Goal: Task Accomplishment & Management: Complete application form

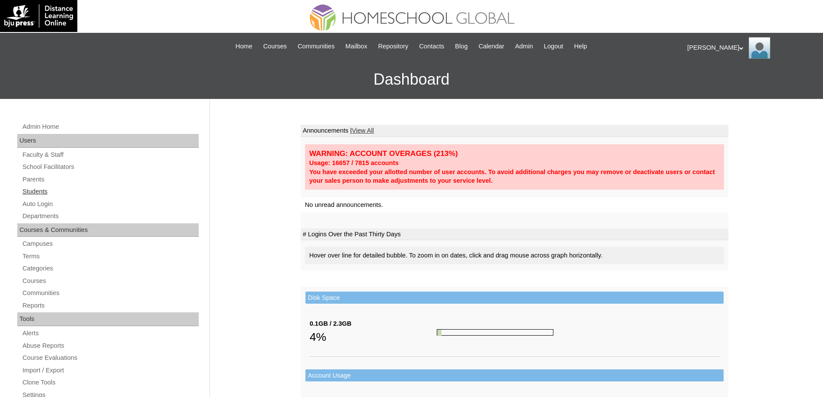
click at [66, 189] on link "Students" at bounding box center [110, 191] width 177 height 11
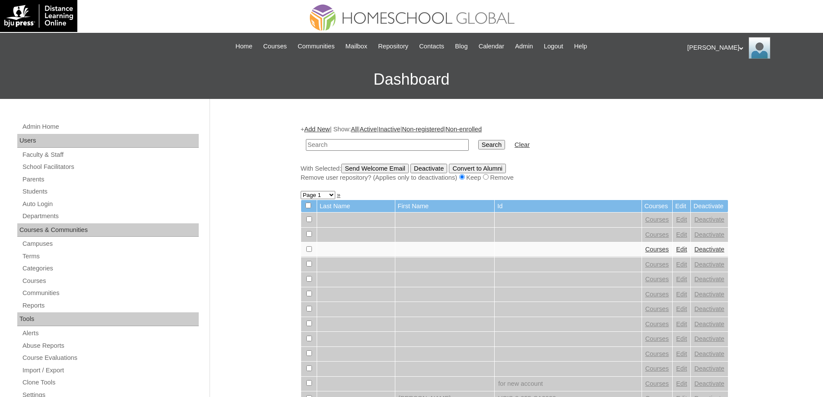
drag, startPoint x: 332, startPoint y: 141, endPoint x: 397, endPoint y: 141, distance: 65.2
click at [334, 141] on input "text" at bounding box center [387, 145] width 163 height 12
paste input "MHS00217-TECHPH2025"
type input "MHS00217-TECHPH2025"
click at [494, 149] on input "Search" at bounding box center [491, 144] width 27 height 9
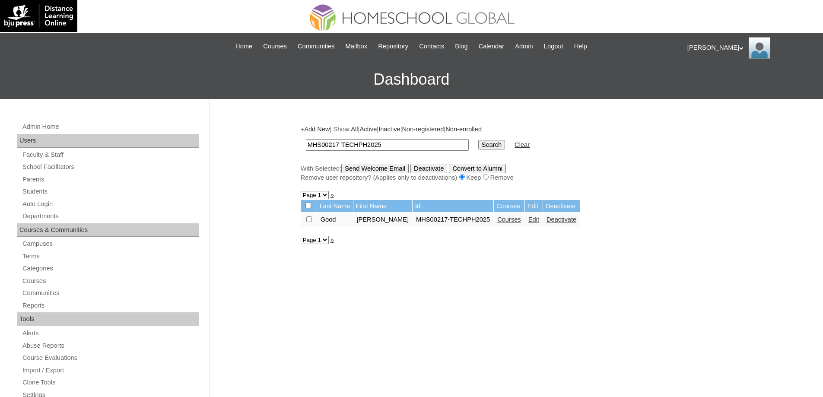
click at [539, 223] on link "Edit" at bounding box center [533, 219] width 11 height 7
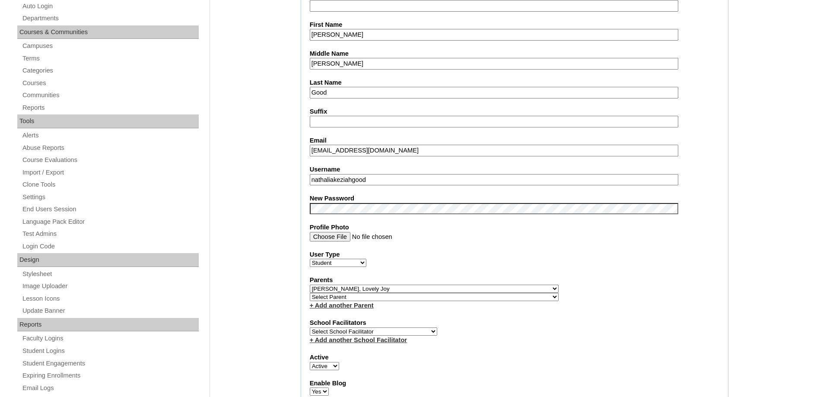
scroll to position [216, 0]
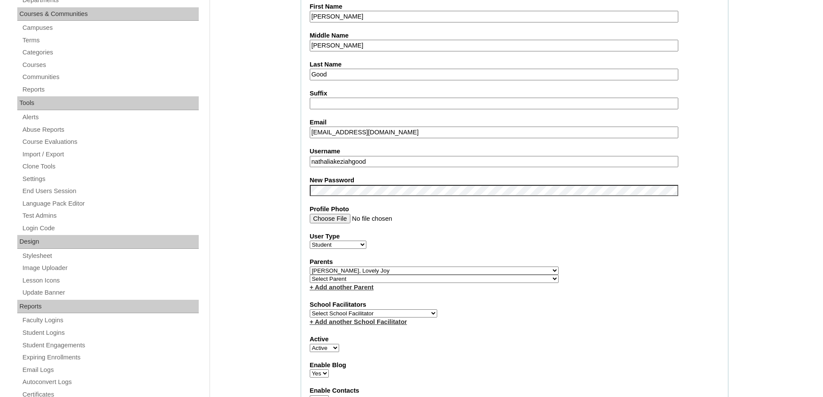
drag, startPoint x: 250, startPoint y: 189, endPoint x: 270, endPoint y: 198, distance: 21.8
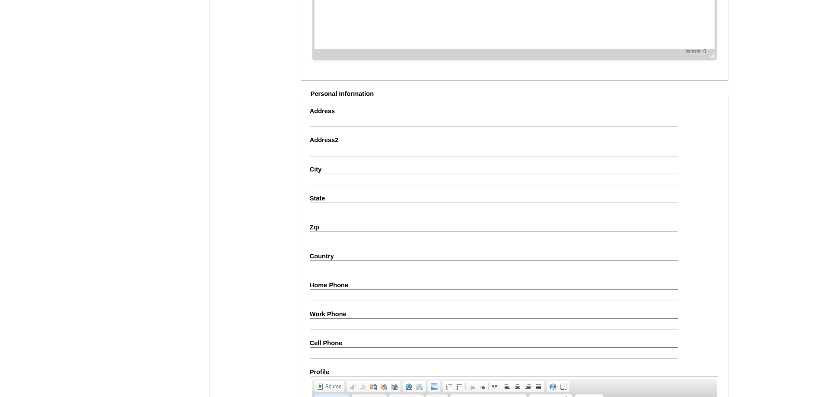
scroll to position [919, 0]
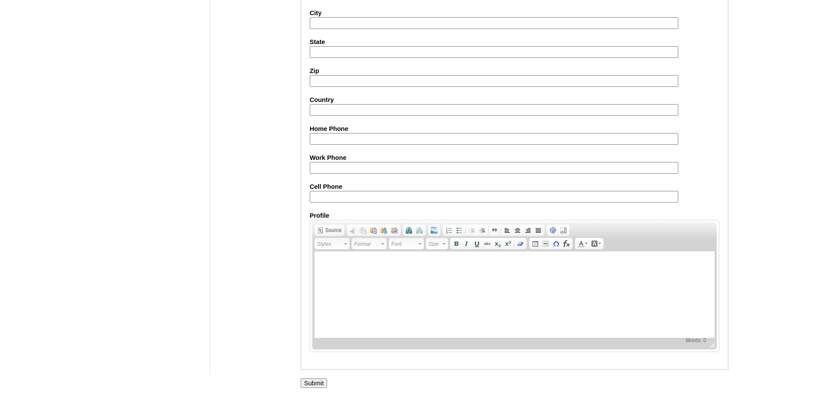
click at [313, 388] on div at bounding box center [411, 392] width 823 height 9
click at [314, 386] on input "Submit" at bounding box center [314, 382] width 27 height 9
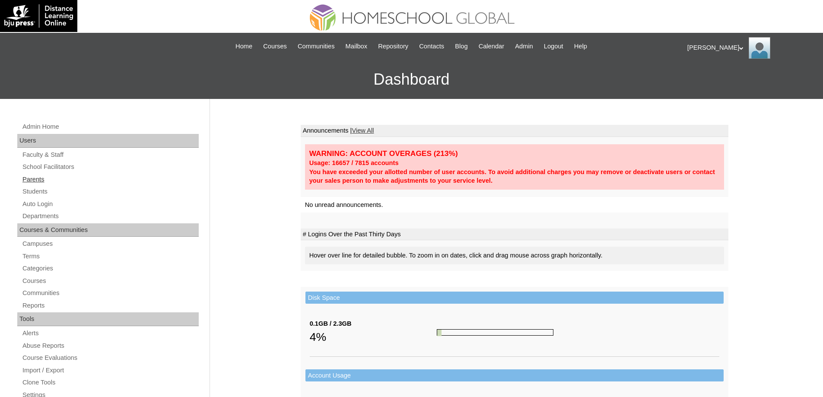
click at [59, 176] on link "Parents" at bounding box center [110, 179] width 177 height 11
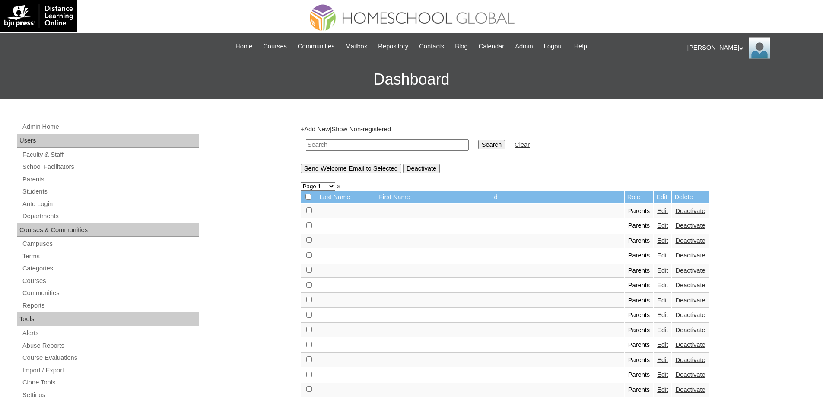
drag, startPoint x: 378, startPoint y: 146, endPoint x: 397, endPoint y: 148, distance: 18.6
click at [383, 146] on input "text" at bounding box center [387, 145] width 163 height 12
paste input "MHP0172-TECHPH2025"
type input "MHP0172-TECHPH2025"
click at [505, 147] on input "Search" at bounding box center [491, 144] width 27 height 9
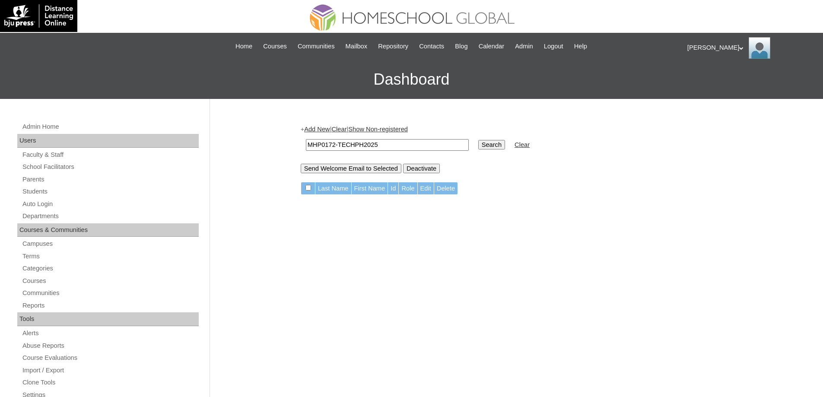
click at [323, 132] on link "Add New" at bounding box center [316, 129] width 25 height 7
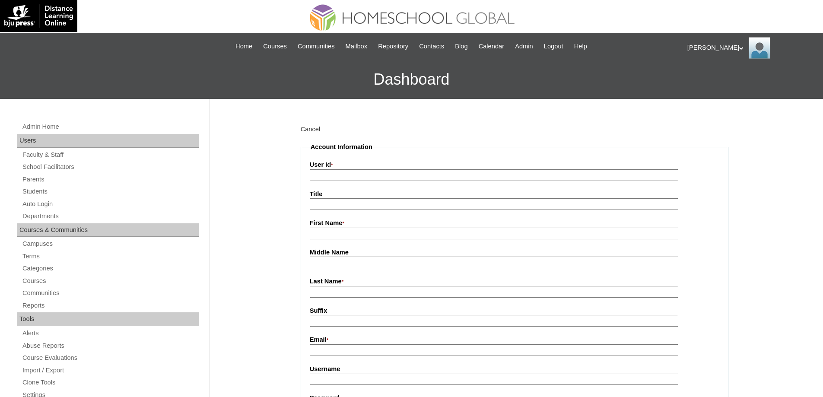
click at [338, 177] on input "User Id *" at bounding box center [494, 175] width 368 height 12
paste input "MHP0172-TECHPH2025"
type input "MHP0172-TECHPH2025"
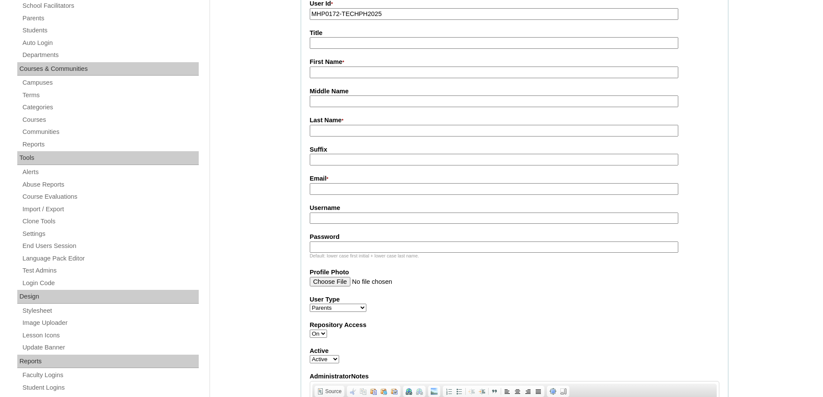
scroll to position [173, 0]
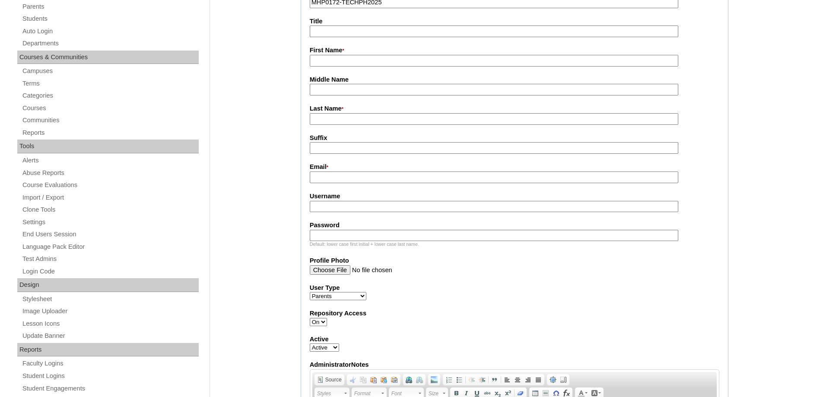
click at [337, 57] on input "First Name *" at bounding box center [494, 61] width 368 height 12
click at [336, 63] on input "First Name *" at bounding box center [494, 61] width 368 height 12
paste input "Keziah Gabrielle"
type input "Keziah Gabrielle"
click at [331, 90] on input "Middle Name" at bounding box center [494, 90] width 368 height 12
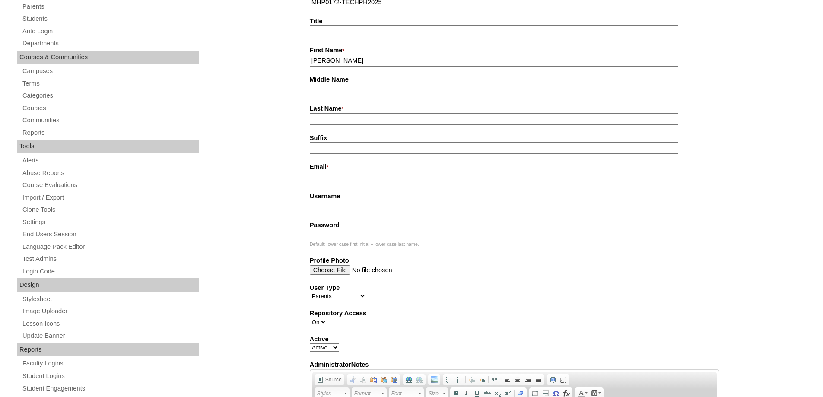
paste input "Sorongon"
type input "Sorongon"
click at [347, 121] on input "Last Name *" at bounding box center [494, 119] width 368 height 12
paste input "Legaspi"
type input "Legaspi"
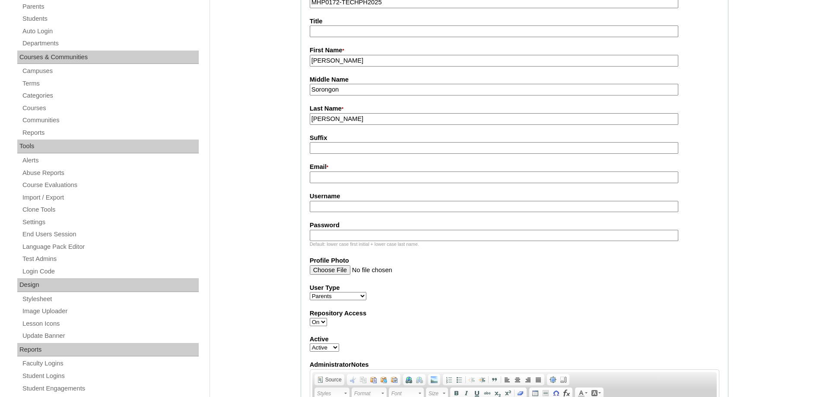
click at [328, 159] on fieldset "Account Information User Id * MHP0172-TECHPH2025 Title First Name * Keziah Gabr…" at bounding box center [514, 244] width 427 height 549
drag, startPoint x: 326, startPoint y: 184, endPoint x: 310, endPoint y: 155, distance: 32.9
click at [326, 183] on input "Email *" at bounding box center [494, 177] width 368 height 12
paste input "mish.homeschooling@gmail.com"
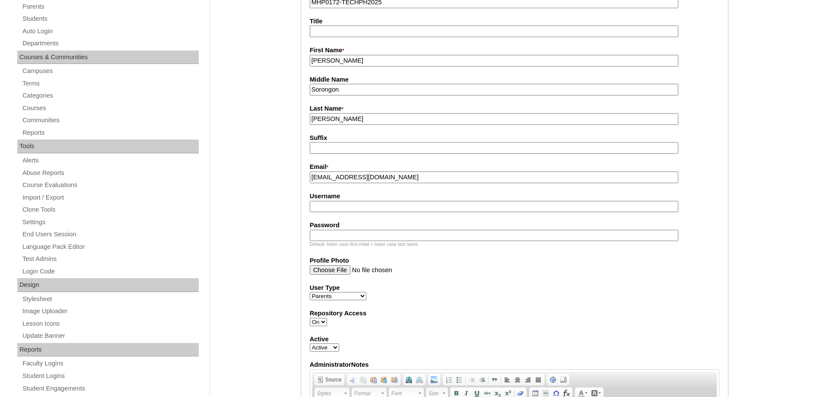
type input "mish.homeschooling@gmail.com"
click at [332, 210] on input "Username" at bounding box center [494, 207] width 368 height 12
paste input "legaspiM2025"
type input "legaspiM2025"
click at [394, 235] on input "Password" at bounding box center [494, 236] width 368 height 12
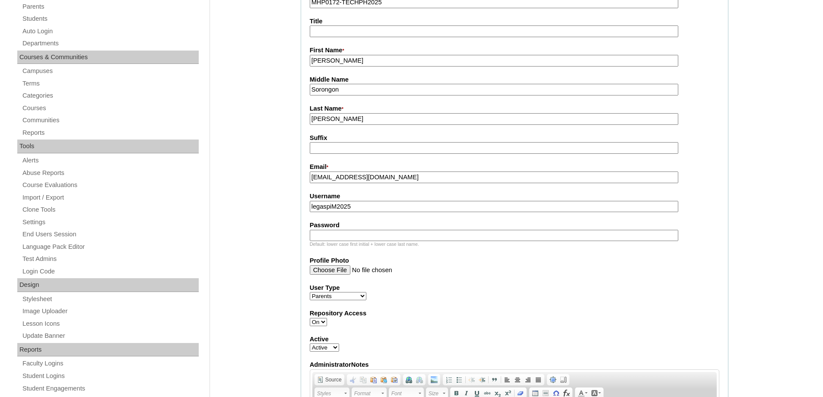
paste input "techRAe636"
type input "techRAe636"
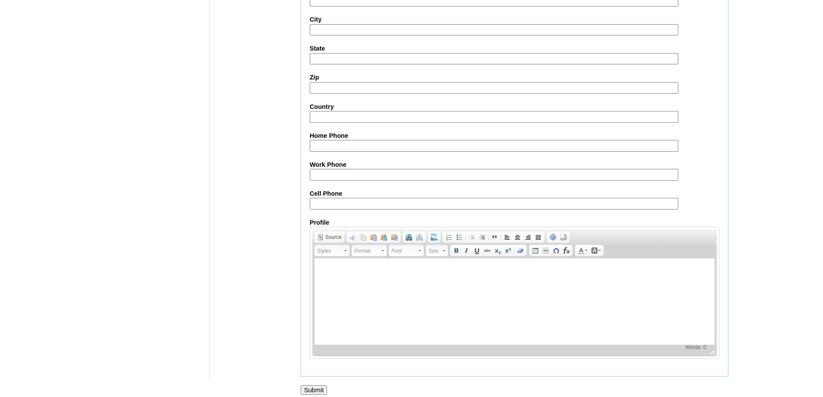
scroll to position [770, 0]
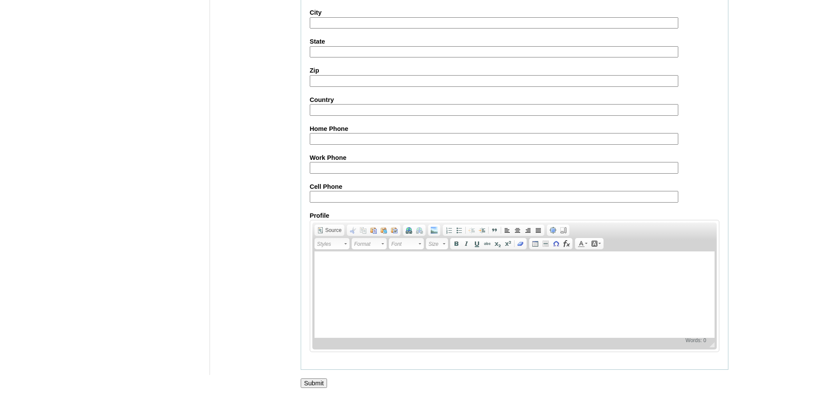
click at [340, 204] on fieldset "Personal Information Address Address2 City State Zip Country Home Phone Work Ph…" at bounding box center [514, 151] width 427 height 437
click at [338, 202] on fieldset "Personal Information Address Address2 City State Zip Country Home Phone Work Ph…" at bounding box center [514, 151] width 427 height 437
click at [335, 200] on input "Cell Phone" at bounding box center [494, 197] width 368 height 12
paste input "9055273148"
type input "9055273148"
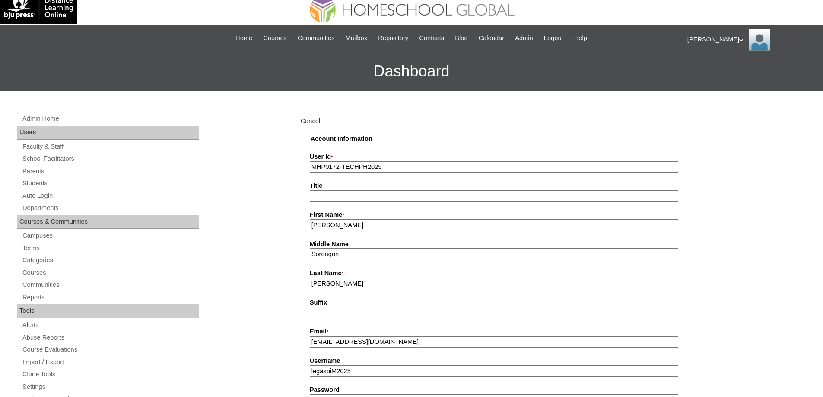
scroll to position [0, 0]
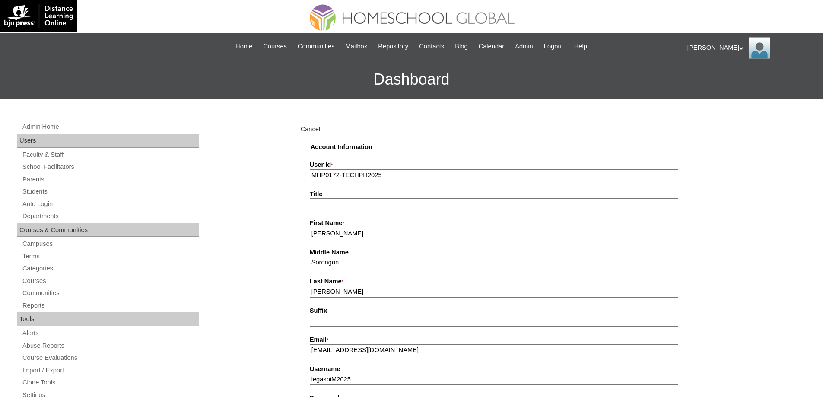
drag, startPoint x: 375, startPoint y: 232, endPoint x: 226, endPoint y: 203, distance: 151.7
paste input "Mishell"
type input "Mishell"
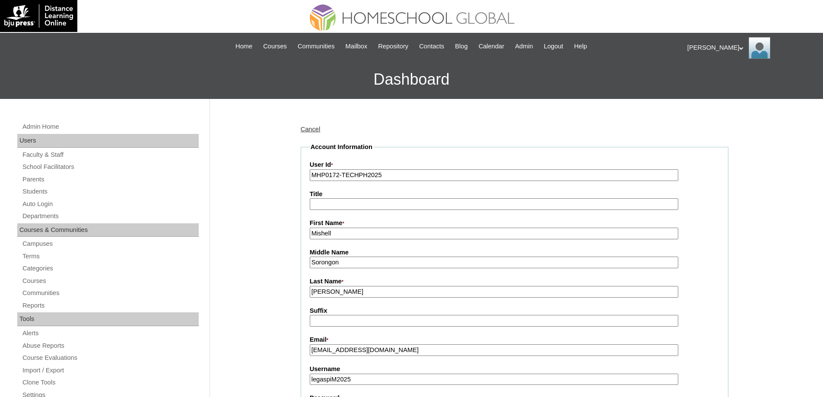
drag, startPoint x: 354, startPoint y: 260, endPoint x: 314, endPoint y: 258, distance: 39.4
click at [316, 258] on input "Sorongon" at bounding box center [494, 262] width 368 height 12
type input "S"
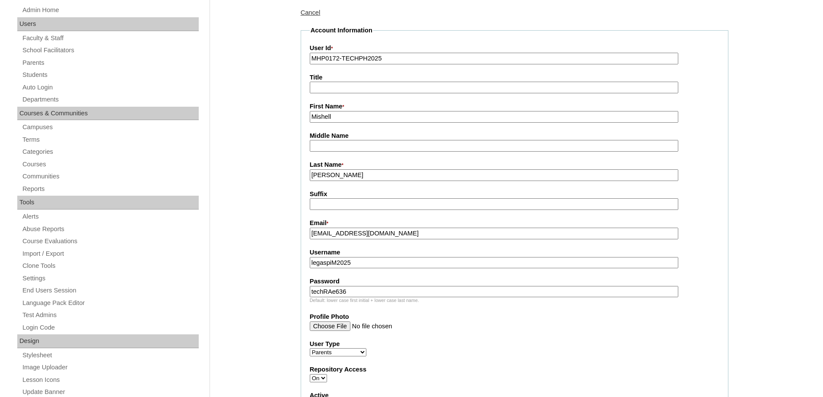
scroll to position [216, 0]
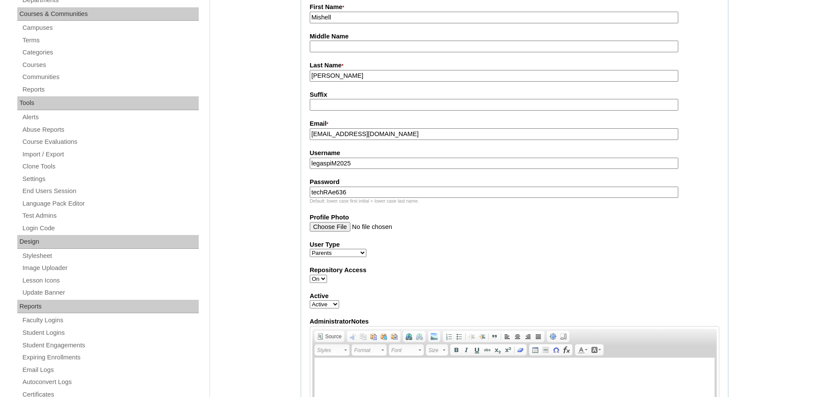
click at [348, 166] on input "legaspiM2025" at bounding box center [494, 164] width 368 height 12
click at [431, 251] on div "User Type Faculty Staff Student Parents School Facilitators" at bounding box center [514, 248] width 409 height 17
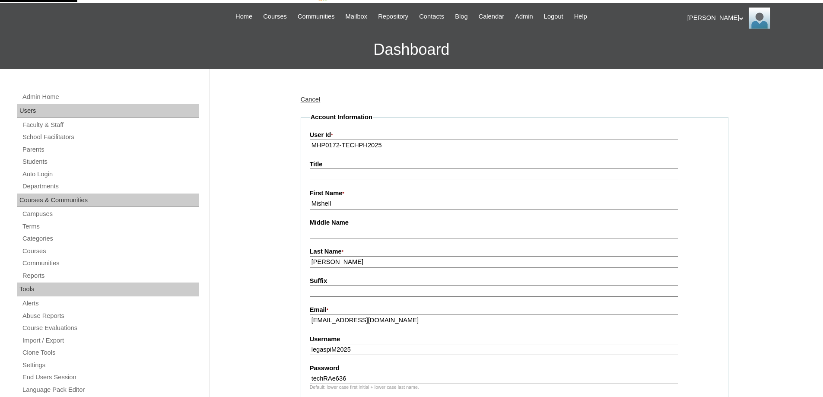
scroll to position [0, 0]
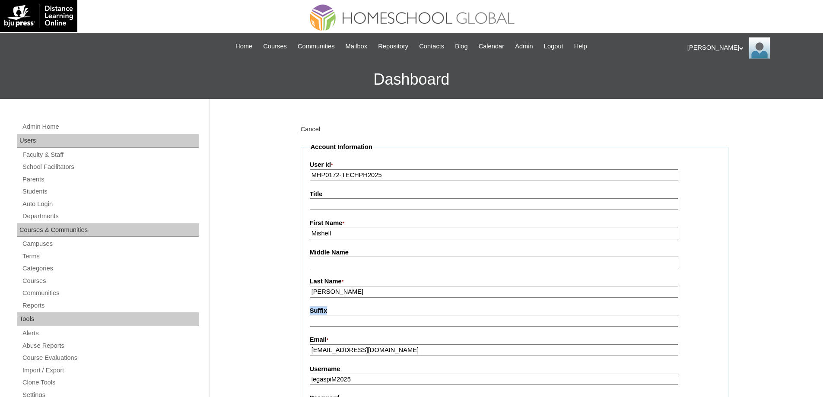
drag, startPoint x: 358, startPoint y: 298, endPoint x: 320, endPoint y: 288, distance: 39.3
drag, startPoint x: 323, startPoint y: 291, endPoint x: 272, endPoint y: 278, distance: 52.8
type input "K"
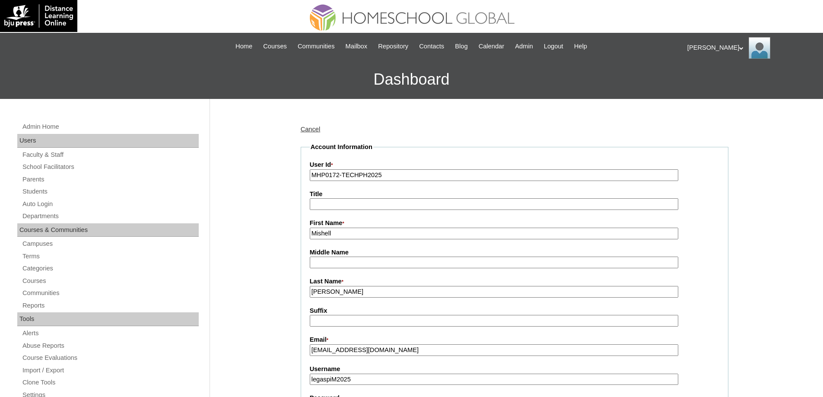
type input "LEGASPI"
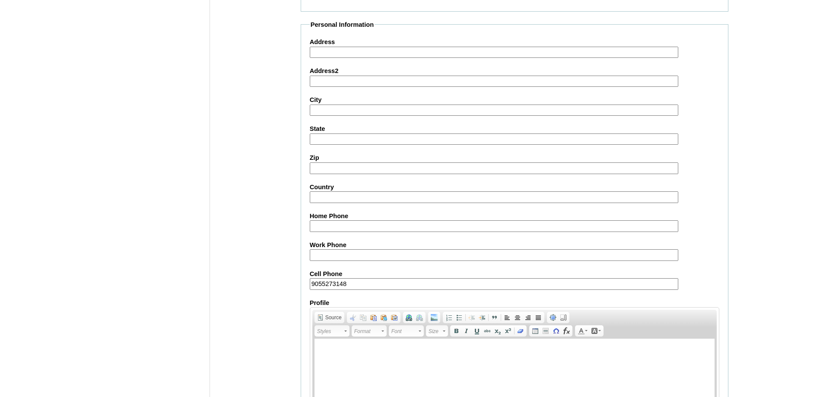
scroll to position [770, 0]
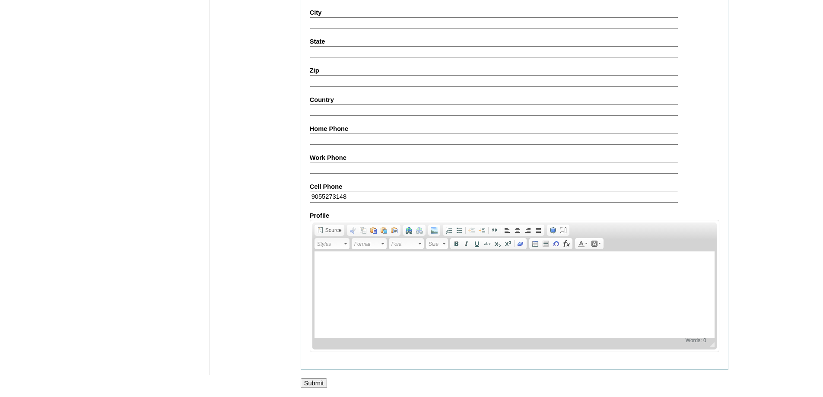
click at [319, 383] on input "Submit" at bounding box center [314, 382] width 27 height 9
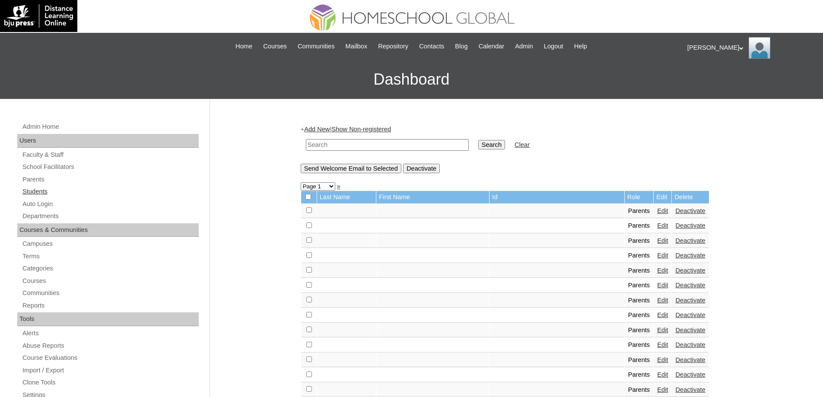
click at [54, 190] on link "Students" at bounding box center [110, 191] width 177 height 11
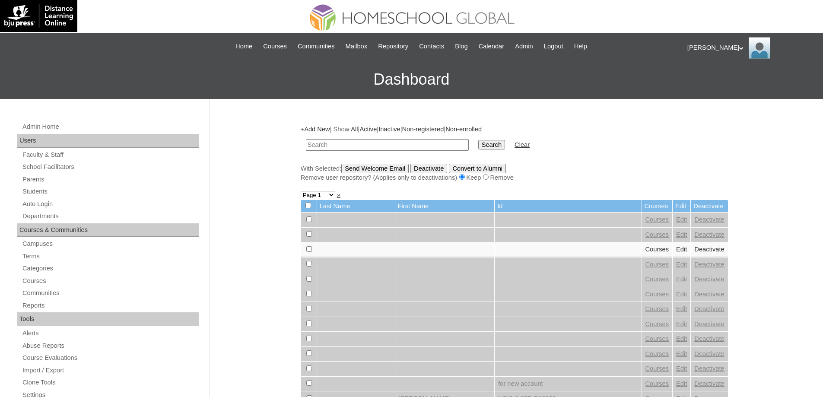
drag, startPoint x: 0, startPoint y: 0, endPoint x: 452, endPoint y: 149, distance: 476.0
click at [392, 146] on input "text" at bounding box center [387, 145] width 163 height 12
type input "MHS00219-TECHPH2025"
drag, startPoint x: 479, startPoint y: 149, endPoint x: 497, endPoint y: 149, distance: 18.2
click at [479, 149] on td "Search" at bounding box center [491, 145] width 35 height 20
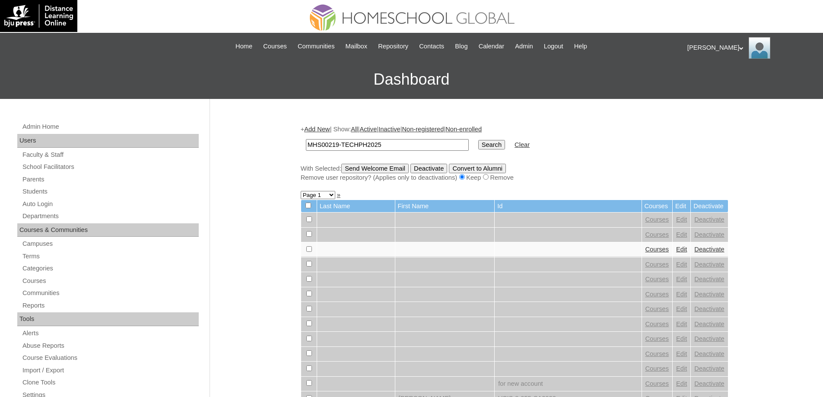
click at [499, 148] on input "Search" at bounding box center [491, 144] width 27 height 9
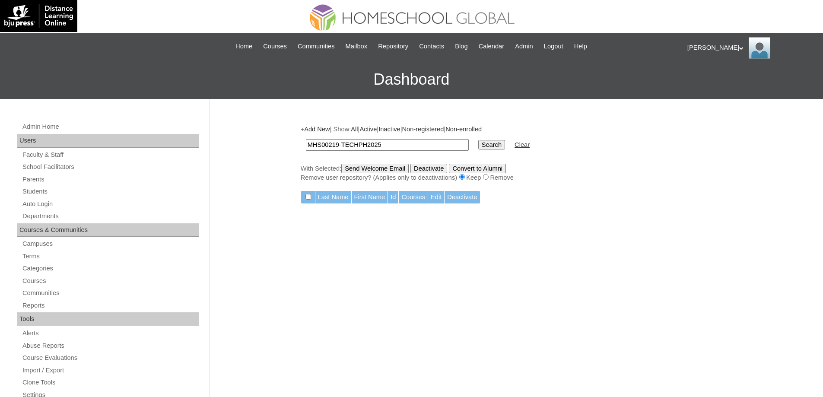
click at [319, 127] on link "Add New" at bounding box center [316, 129] width 25 height 7
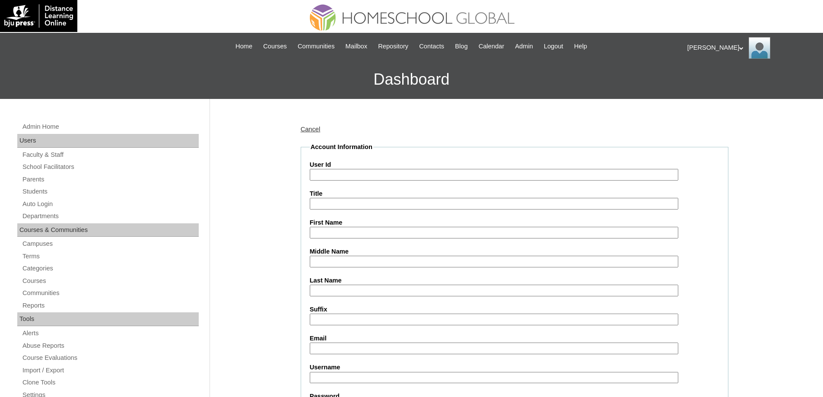
type input "MHS00219-TECHPH2025"
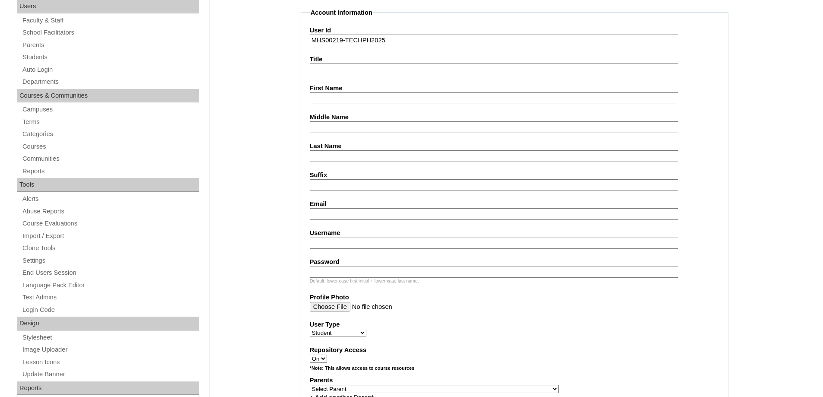
scroll to position [173, 0]
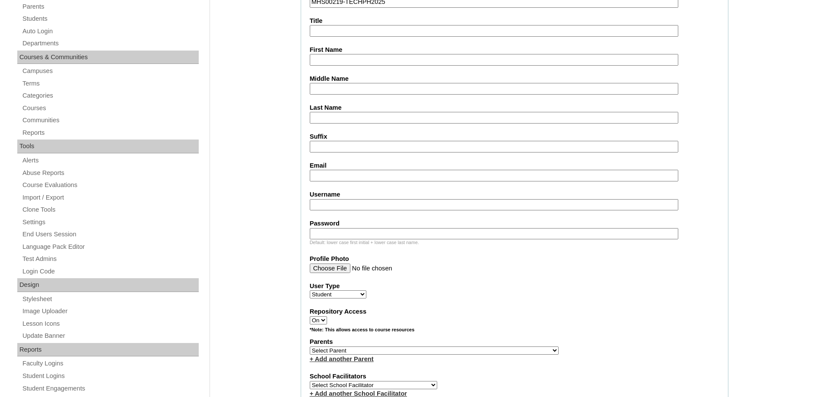
click at [326, 64] on input "First Name" at bounding box center [494, 60] width 368 height 12
click at [324, 58] on input "First Name" at bounding box center [494, 60] width 368 height 12
paste input "Keziah Gabrielle"
type input "Keziah Gabrielle"
click at [322, 91] on input "Middle Name" at bounding box center [494, 89] width 368 height 12
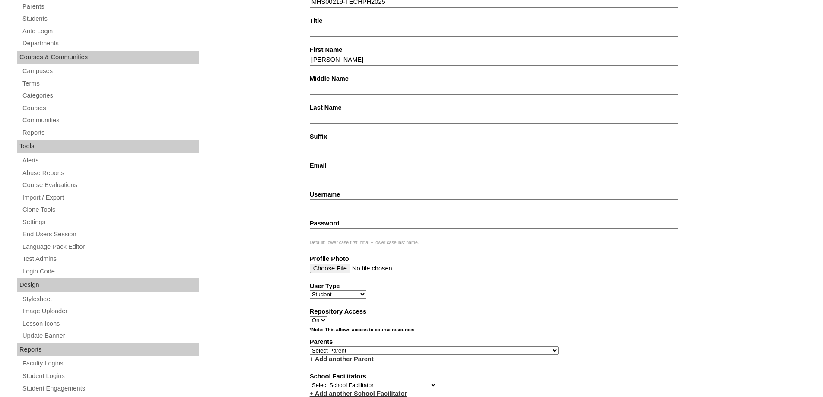
paste input "Sorongon"
type input "Sorongon"
drag, startPoint x: 326, startPoint y: 118, endPoint x: 302, endPoint y: 140, distance: 32.7
click at [326, 118] on input "Last Name" at bounding box center [494, 118] width 368 height 12
paste input "Legaspi"
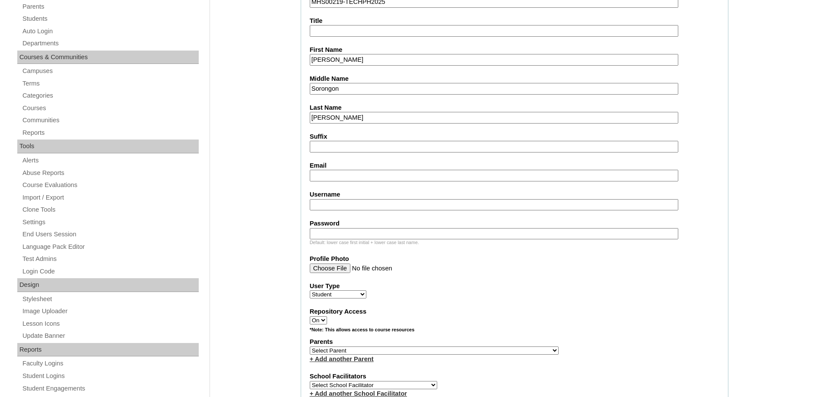
type input "Legaspi"
click at [319, 168] on label "Email" at bounding box center [514, 165] width 409 height 9
click at [319, 170] on input "Email" at bounding box center [494, 176] width 368 height 12
paste input "mish.homeschooling@gmail.com"
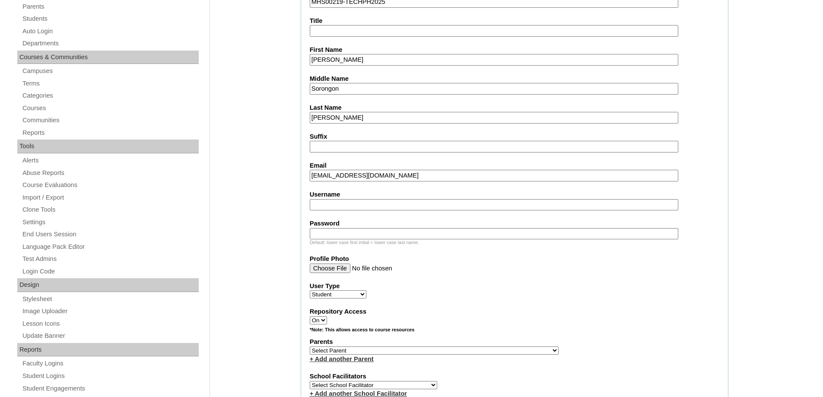
type input "mish.homeschooling@gmail.com"
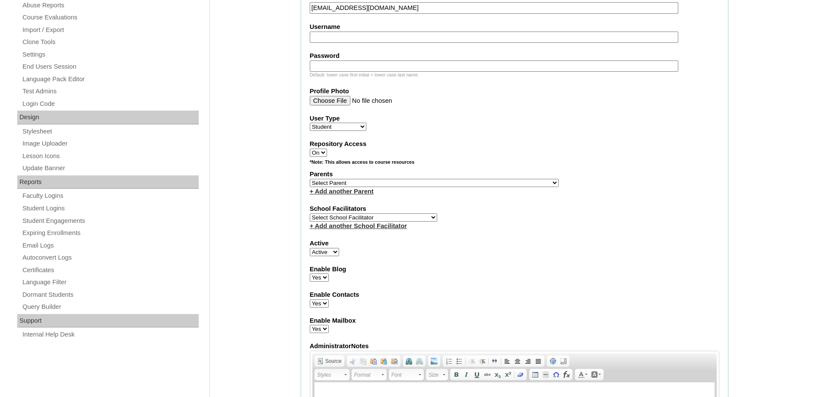
scroll to position [345, 0]
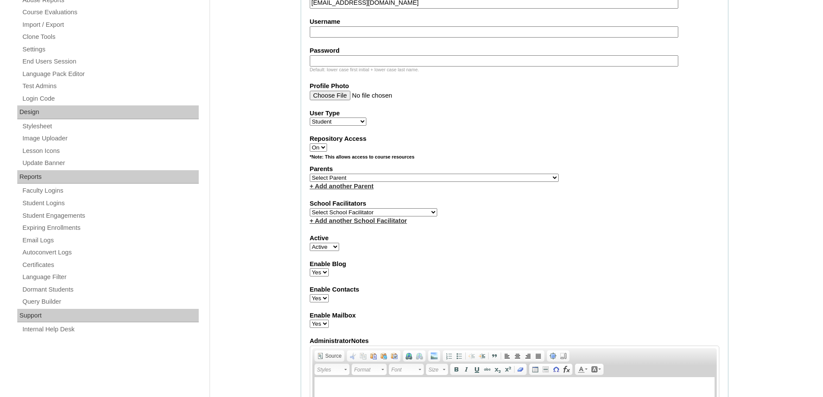
click at [329, 33] on input "Username" at bounding box center [494, 32] width 368 height 12
click at [326, 31] on input "Username" at bounding box center [494, 32] width 368 height 12
paste input "keziahlegaspi"
type input "keziahlegaspi"
click at [330, 62] on input "Password" at bounding box center [494, 61] width 368 height 12
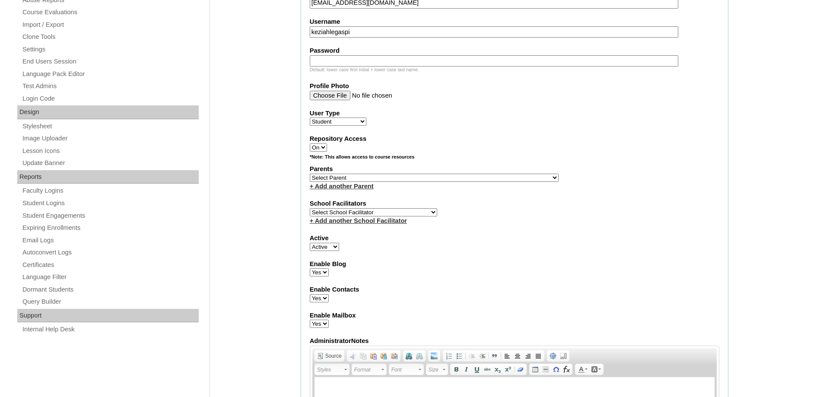
paste input "250006853"
type input "250006853"
click at [256, 95] on div "Admin Home Users Faculty & Staff School Facilitators Parents Students Auto Logi…" at bounding box center [411, 355] width 823 height 1205
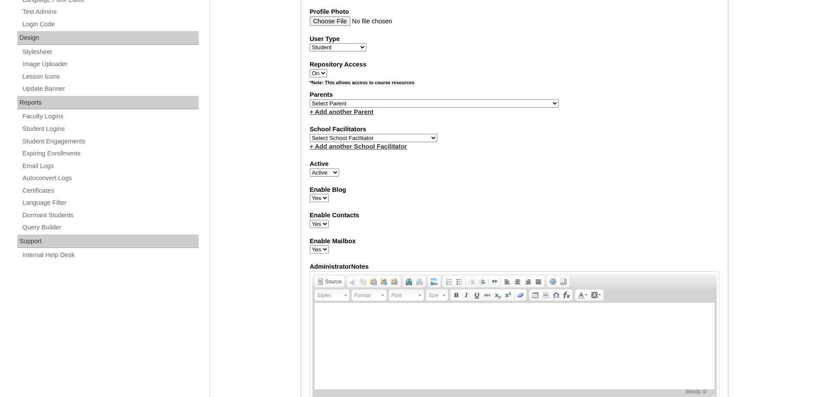
scroll to position [432, 0]
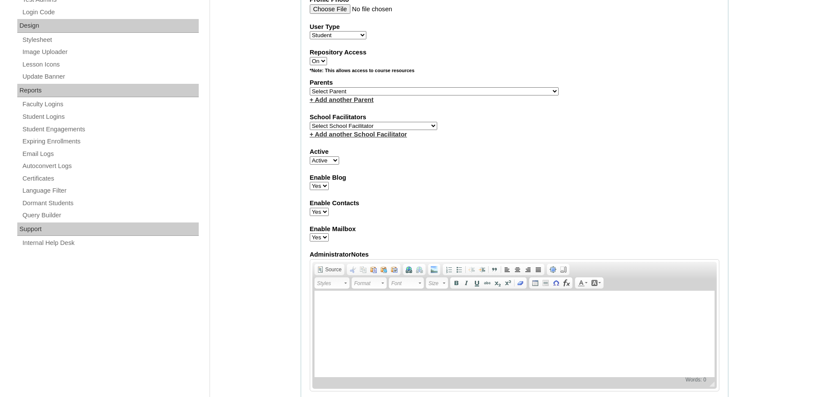
click at [342, 92] on select "Select Parent , , , , , , , , , , , , , , , , , , , , , , , , , , , , , , , , ,…" at bounding box center [434, 91] width 249 height 8
select select "43797"
click at [310, 87] on select "Select Parent , , , , , , , , , , , , , , , , , , , , , , , , , , , , , , , , ,…" at bounding box center [434, 91] width 249 height 8
click at [517, 176] on label "Enable Blog" at bounding box center [514, 177] width 409 height 9
click at [329, 182] on select "Yes No" at bounding box center [319, 186] width 19 height 8
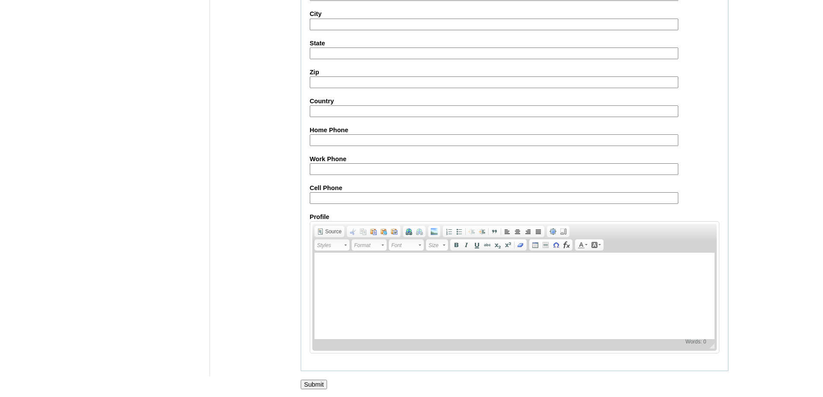
scroll to position [917, 0]
click at [312, 378] on input "Submit" at bounding box center [314, 382] width 27 height 9
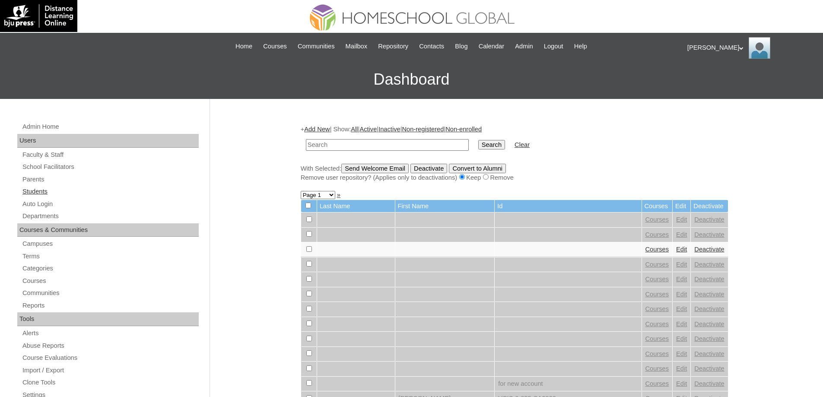
click at [63, 189] on link "Students" at bounding box center [110, 191] width 177 height 11
click at [351, 150] on input "text" at bounding box center [387, 145] width 163 height 12
paste input "MHS00219-TECHPH2025"
type input "MHS00219-TECHPH2025"
click at [487, 147] on input "Search" at bounding box center [491, 144] width 27 height 9
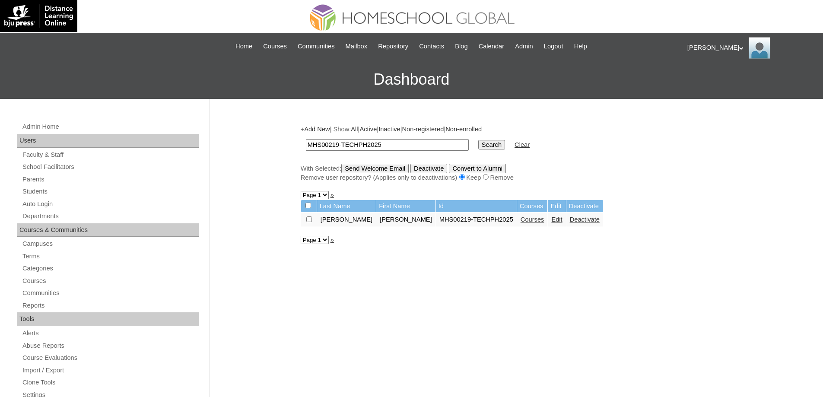
click at [517, 225] on td "Courses" at bounding box center [532, 219] width 31 height 15
click at [520, 219] on link "Courses" at bounding box center [532, 219] width 24 height 7
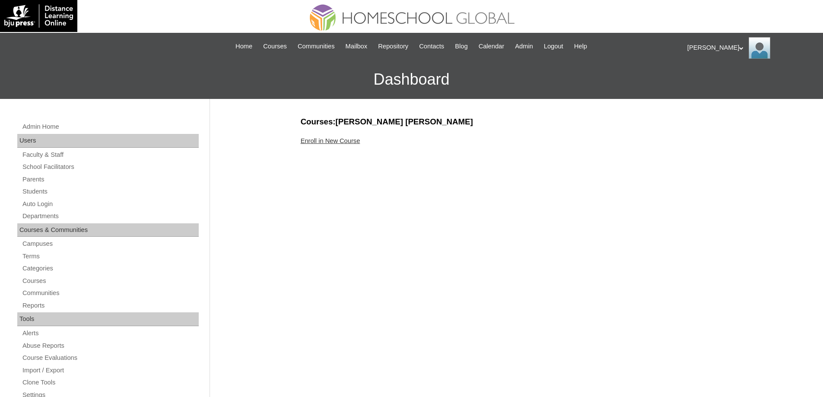
click at [307, 141] on link "Enroll in New Course" at bounding box center [331, 140] width 60 height 7
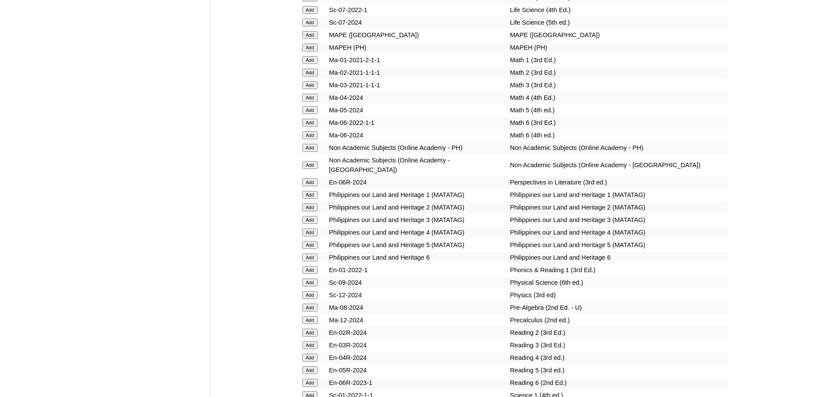
scroll to position [3238, 0]
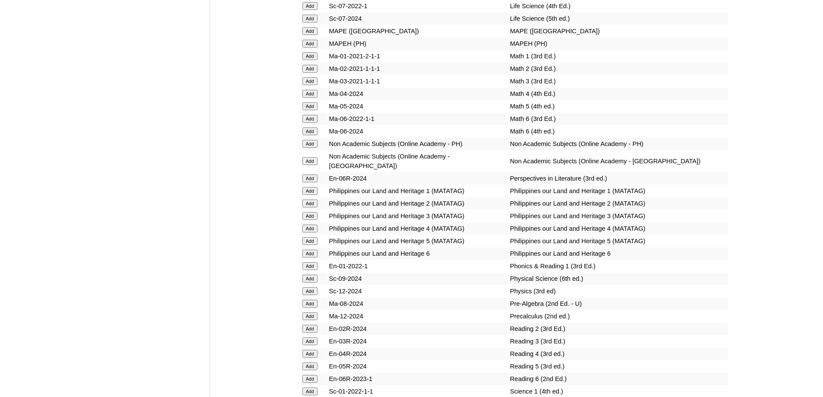
click at [313, 195] on input "Add" at bounding box center [309, 191] width 15 height 8
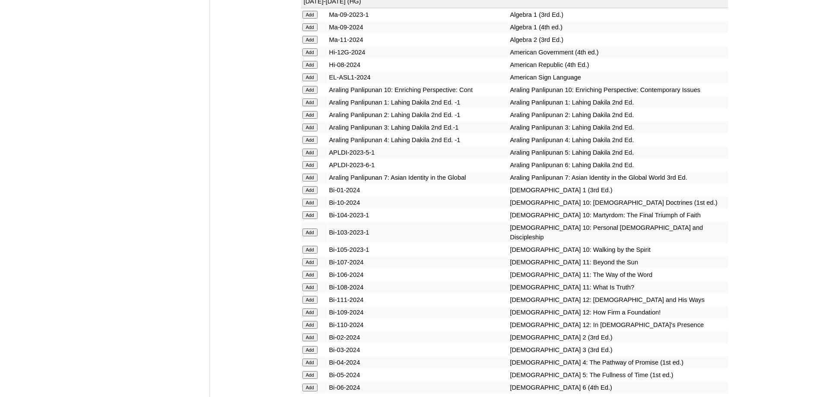
scroll to position [2199, 0]
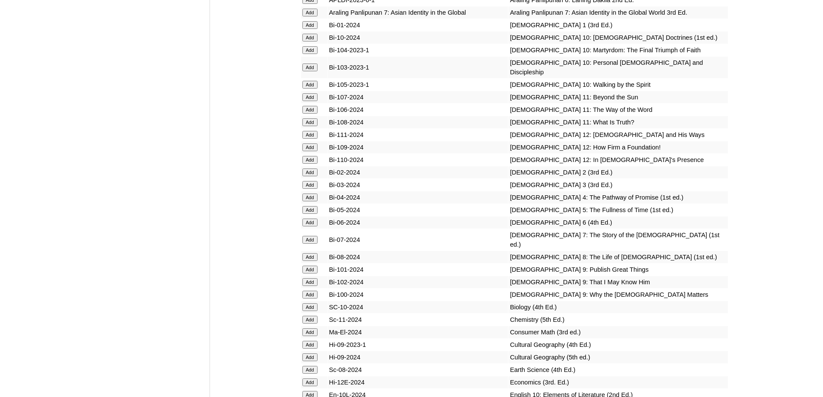
click at [311, 29] on input "Add" at bounding box center [309, 25] width 15 height 8
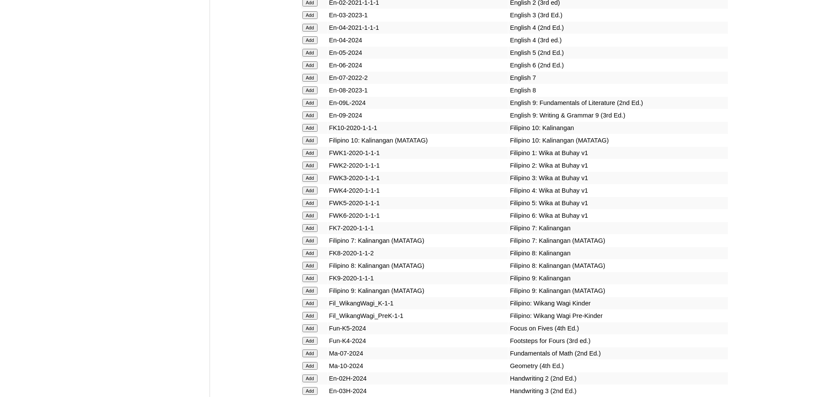
scroll to position [2671, 0]
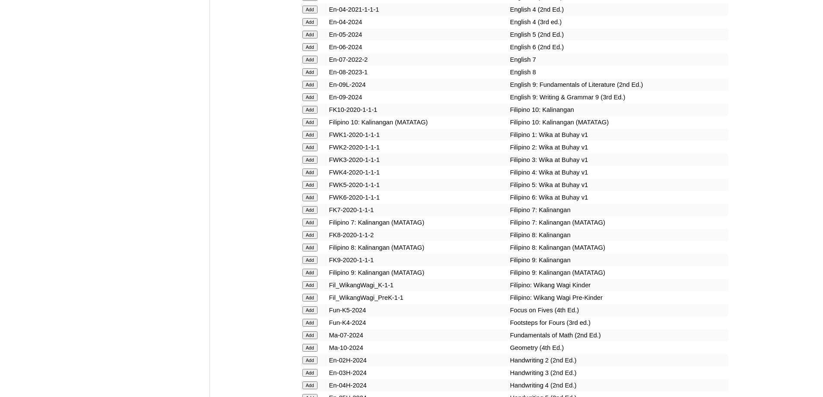
click at [307, 139] on input "Add" at bounding box center [309, 135] width 15 height 8
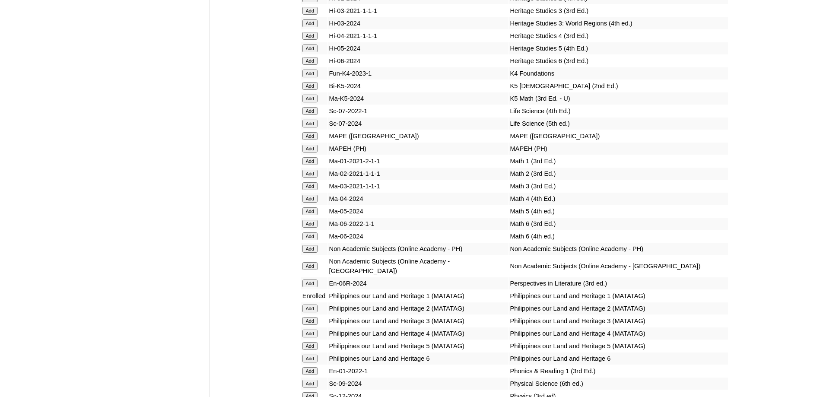
scroll to position [3135, 0]
click at [311, 151] on input "Add" at bounding box center [309, 147] width 15 height 8
click at [311, 164] on input "Add" at bounding box center [309, 160] width 15 height 8
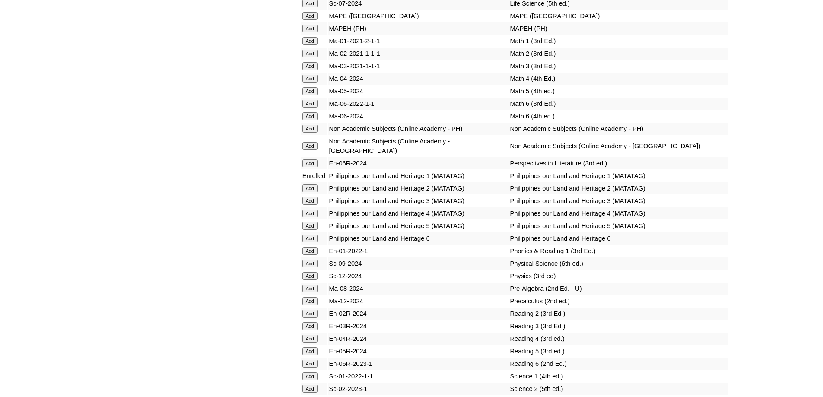
scroll to position [3307, 0]
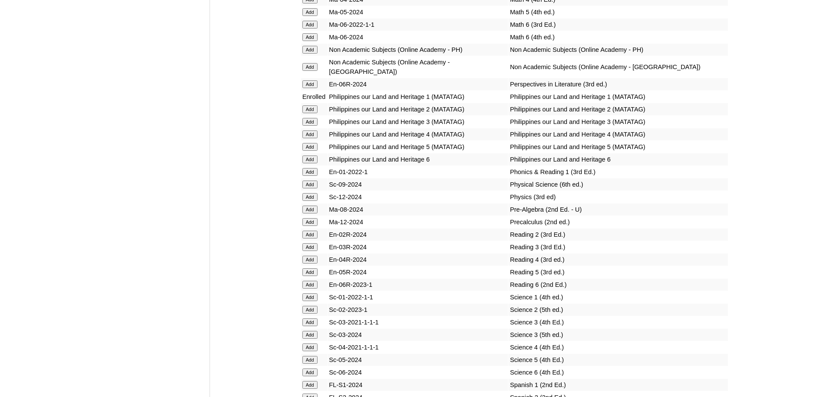
scroll to position [3339, 0]
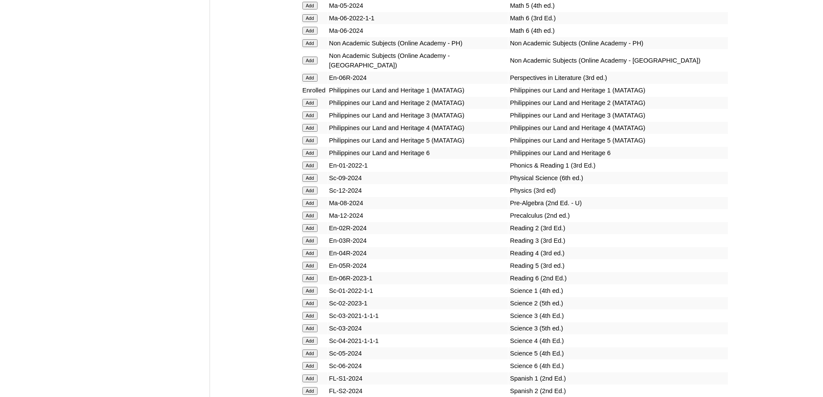
click at [313, 169] on input "Add" at bounding box center [309, 165] width 15 height 8
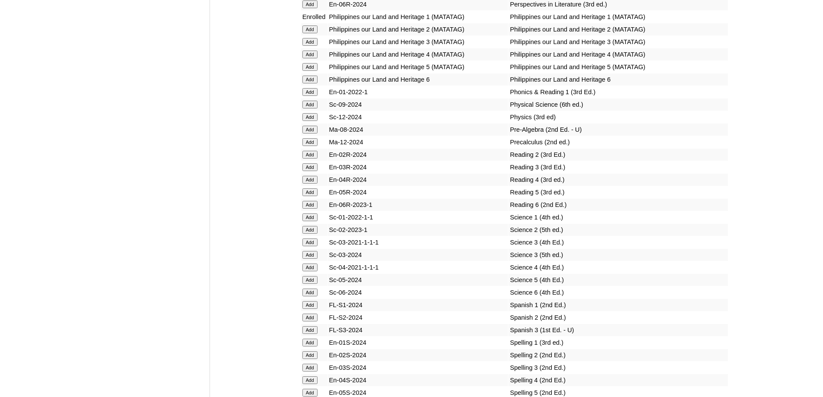
scroll to position [3425, 0]
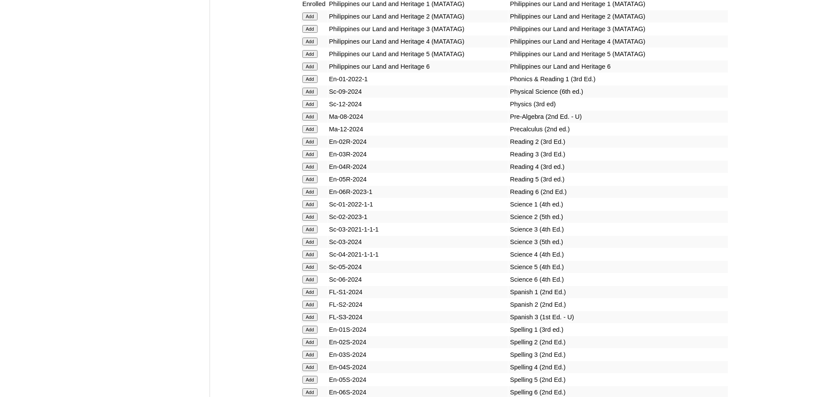
click at [312, 208] on input "Add" at bounding box center [309, 204] width 15 height 8
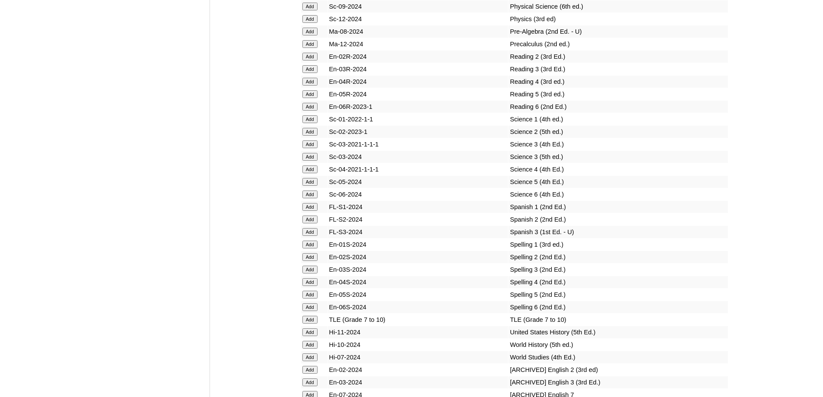
scroll to position [3512, 0]
click at [312, 247] on input "Add" at bounding box center [309, 243] width 15 height 8
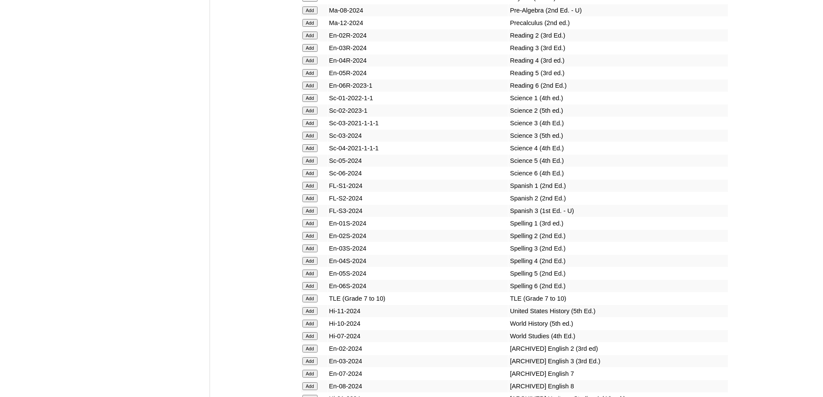
scroll to position [3598, 0]
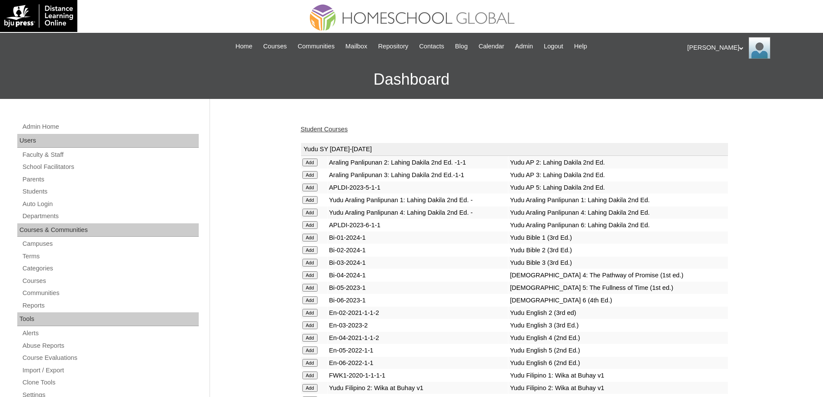
click at [345, 126] on link "Student Courses" at bounding box center [324, 129] width 47 height 7
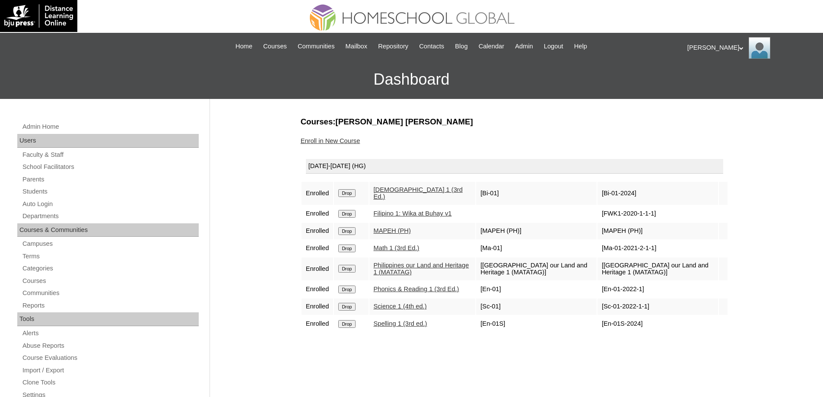
click at [346, 142] on link "Enroll in New Course" at bounding box center [331, 140] width 60 height 7
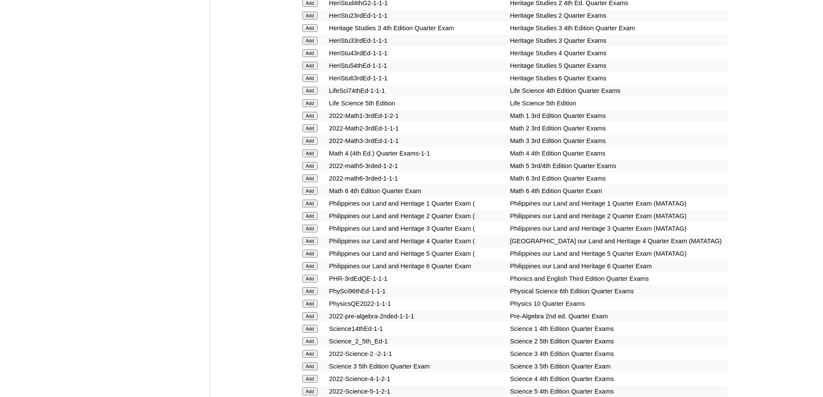
scroll to position [1468, 0]
click at [309, 120] on input "Add" at bounding box center [309, 116] width 15 height 8
click at [316, 208] on input "Add" at bounding box center [309, 204] width 15 height 8
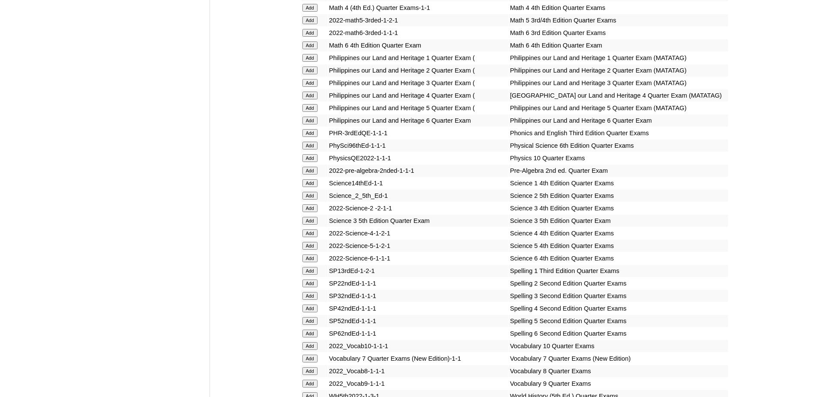
scroll to position [1641, 0]
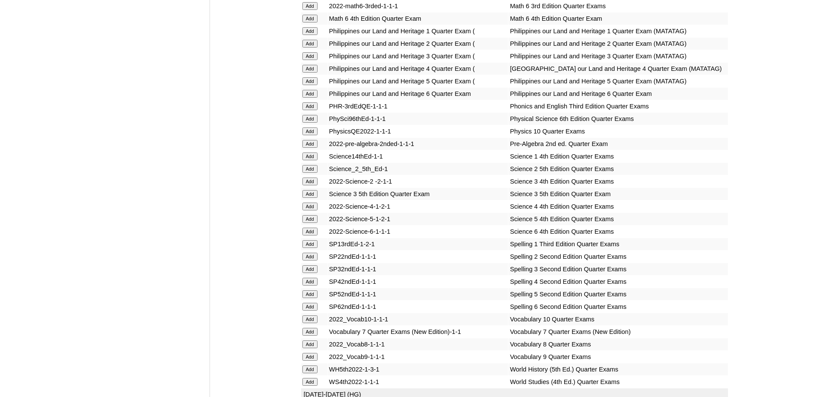
click at [304, 160] on input "Add" at bounding box center [309, 156] width 15 height 8
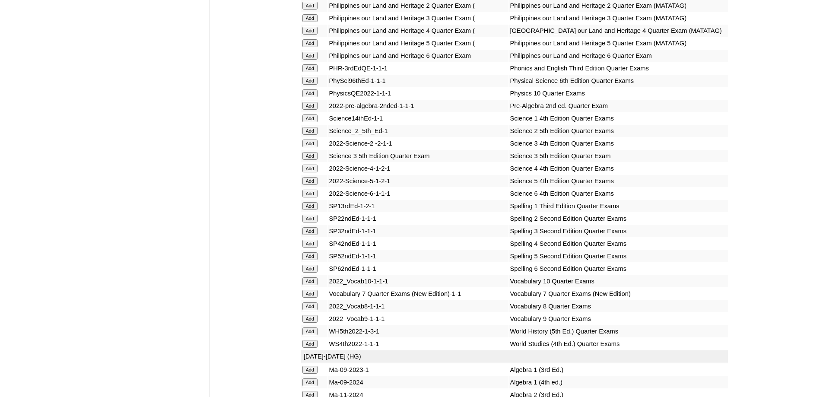
scroll to position [1684, 0]
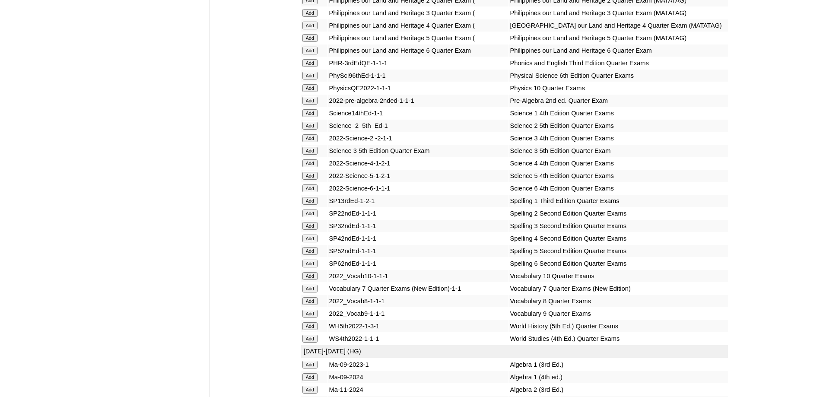
click at [311, 205] on input "Add" at bounding box center [309, 201] width 15 height 8
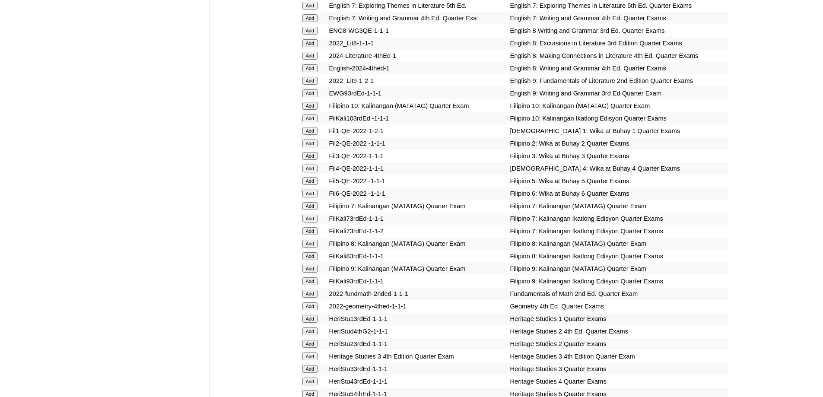
scroll to position [1123, 0]
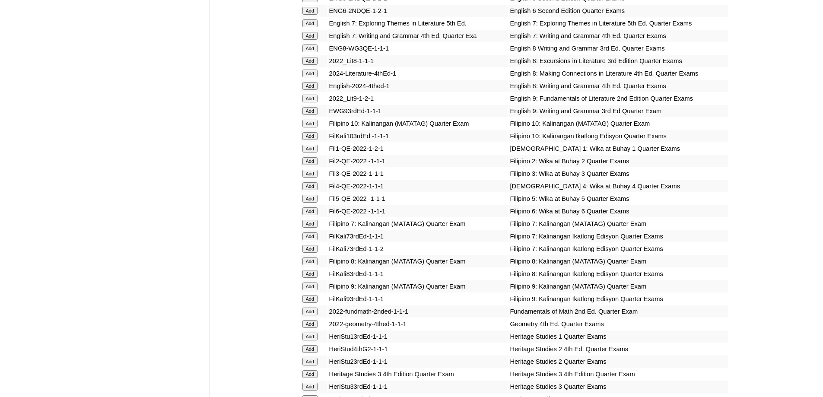
click at [308, 152] on input "Add" at bounding box center [309, 149] width 15 height 8
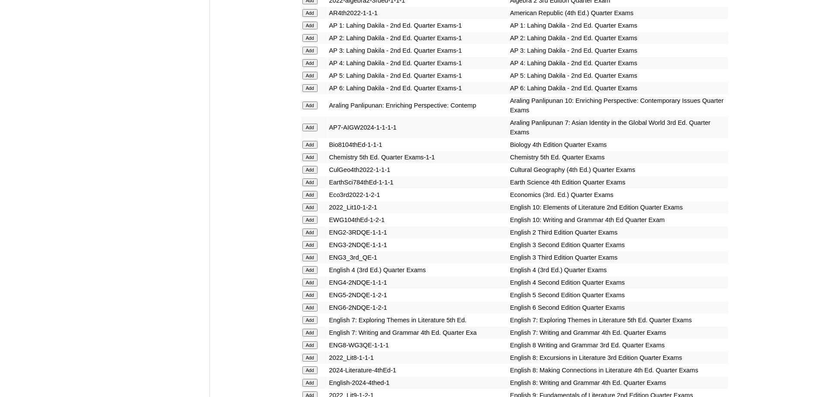
scroll to position [777, 0]
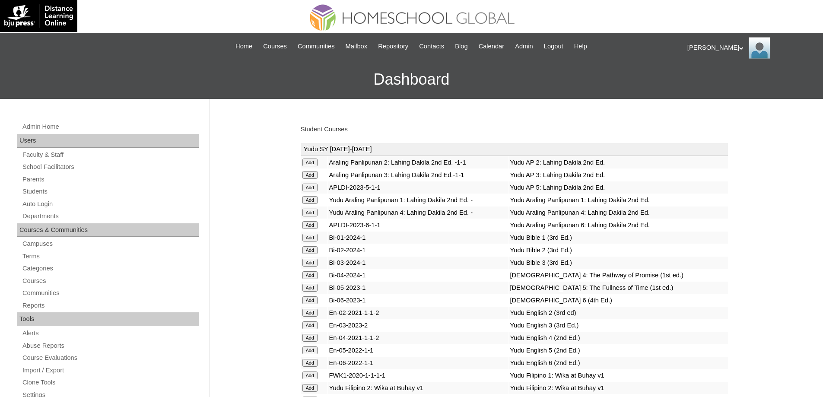
click at [339, 132] on link "Student Courses" at bounding box center [324, 129] width 47 height 7
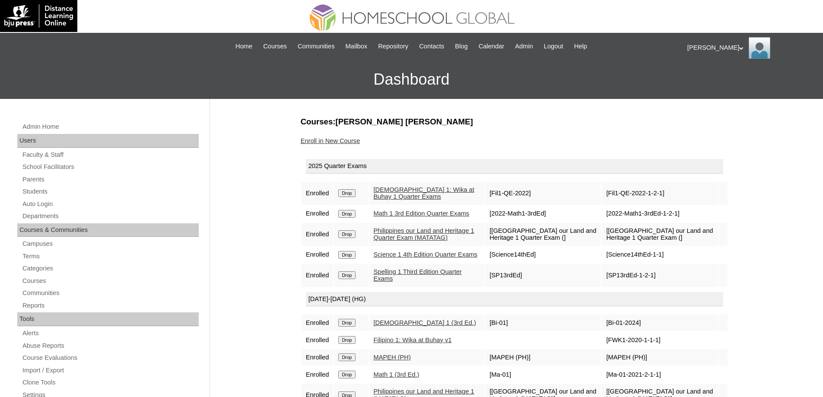
click at [357, 142] on link "Enroll in New Course" at bounding box center [331, 140] width 60 height 7
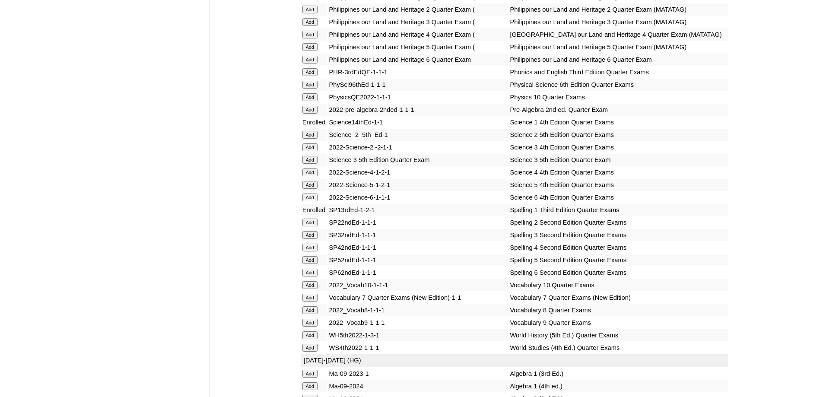
scroll to position [1670, 0]
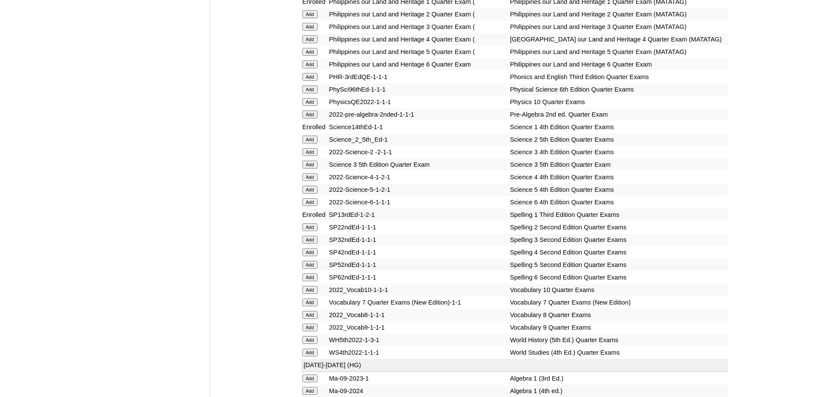
click at [310, 81] on input "Add" at bounding box center [309, 77] width 15 height 8
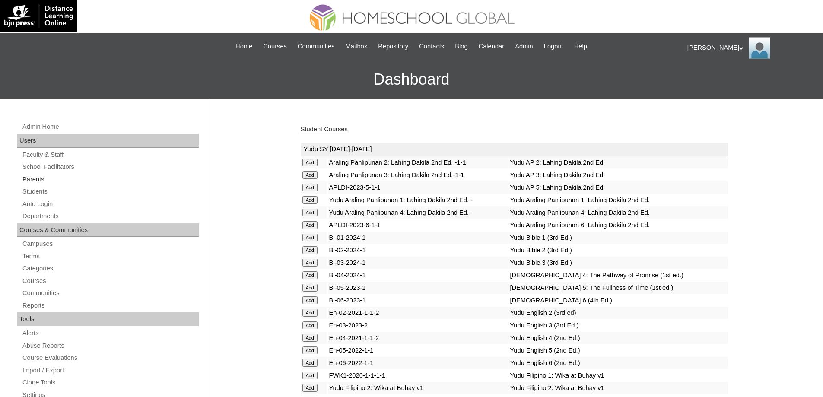
click at [80, 178] on link "Parents" at bounding box center [110, 179] width 177 height 11
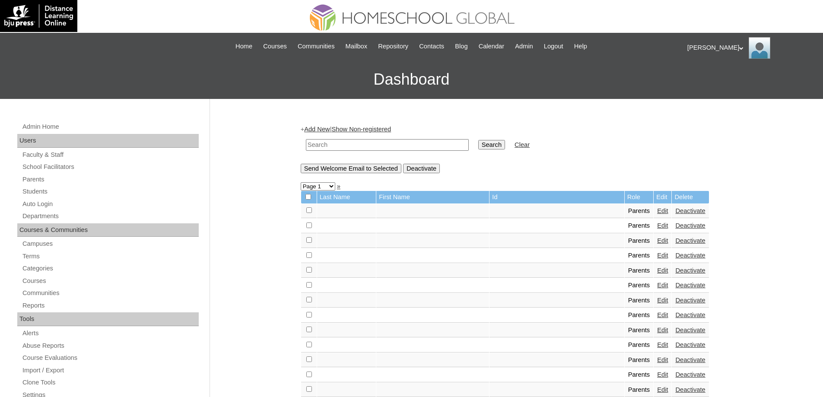
drag, startPoint x: 365, startPoint y: 147, endPoint x: 383, endPoint y: 147, distance: 17.3
click at [367, 147] on input "text" at bounding box center [387, 145] width 163 height 12
paste input "MHP00607-TECHPH2021"
type input "MHP00607-TECHPH2021"
click at [492, 146] on input "Search" at bounding box center [491, 144] width 27 height 9
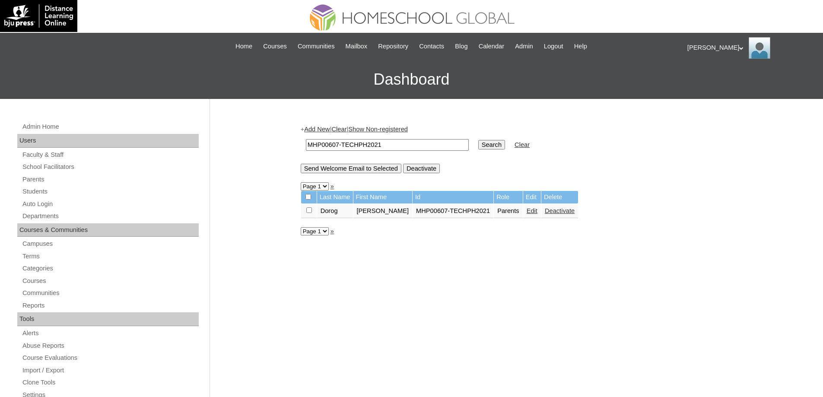
click at [530, 209] on link "Edit" at bounding box center [531, 210] width 11 height 7
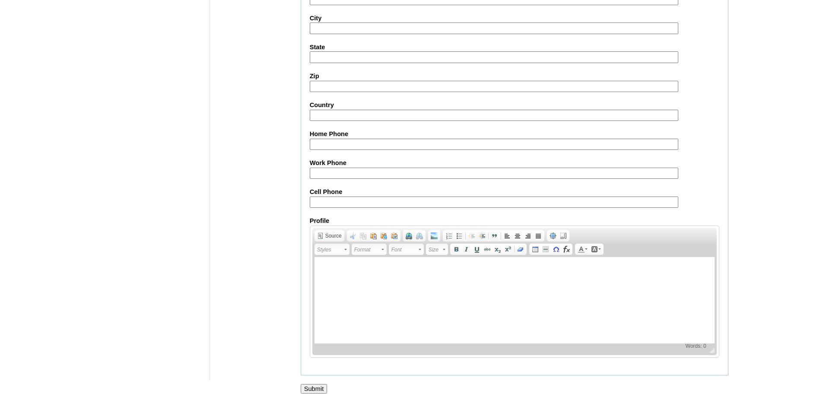
scroll to position [737, 0]
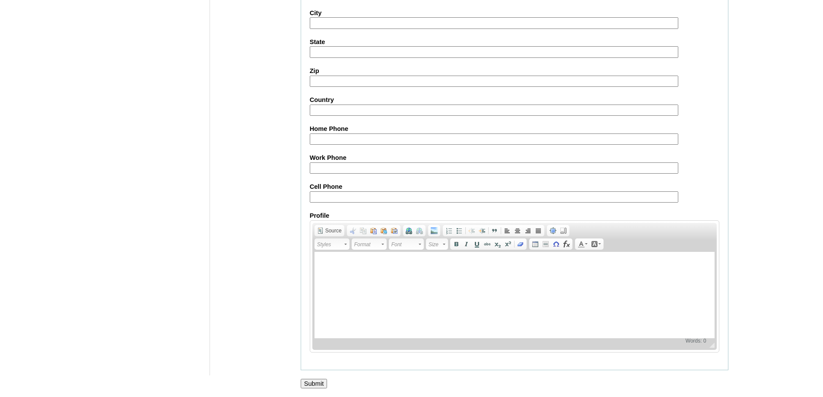
click at [318, 379] on input "Submit" at bounding box center [314, 383] width 27 height 9
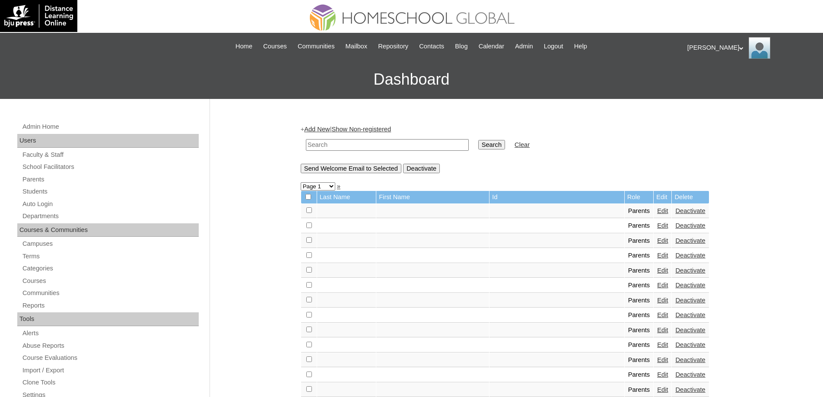
drag, startPoint x: 351, startPoint y: 138, endPoint x: 398, endPoint y: 139, distance: 46.6
click at [351, 138] on td at bounding box center [386, 145] width 171 height 20
click at [412, 145] on input "text" at bounding box center [387, 145] width 163 height 12
paste input "MHS0778-TECHPH2021"
type input "MHS0778-TECHPH2021"
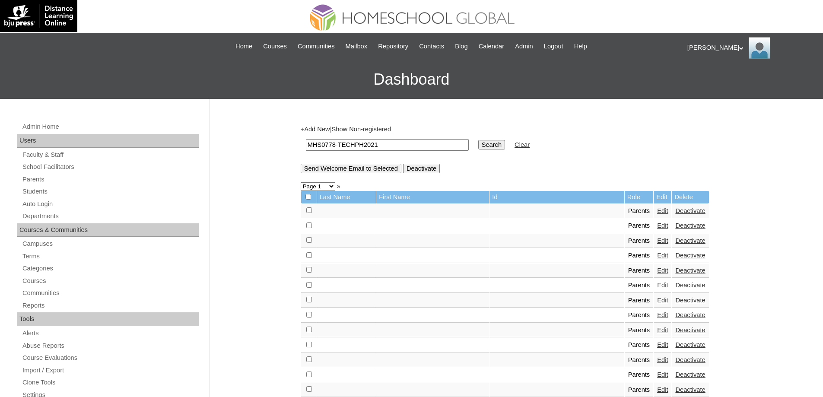
click at [491, 141] on input "Search" at bounding box center [491, 144] width 27 height 9
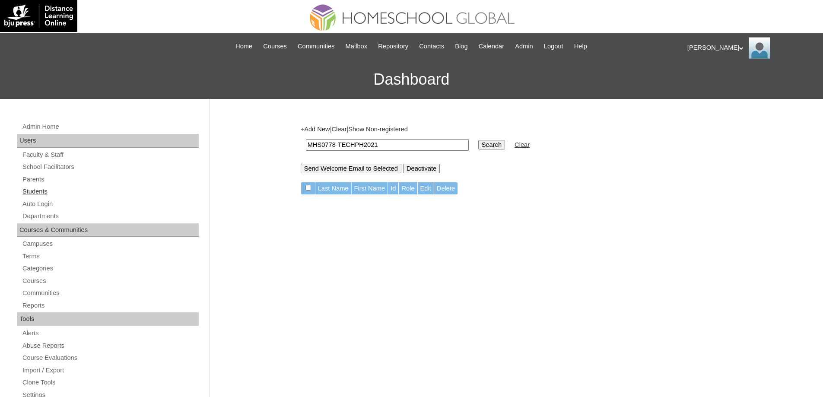
click at [79, 192] on link "Students" at bounding box center [110, 191] width 177 height 11
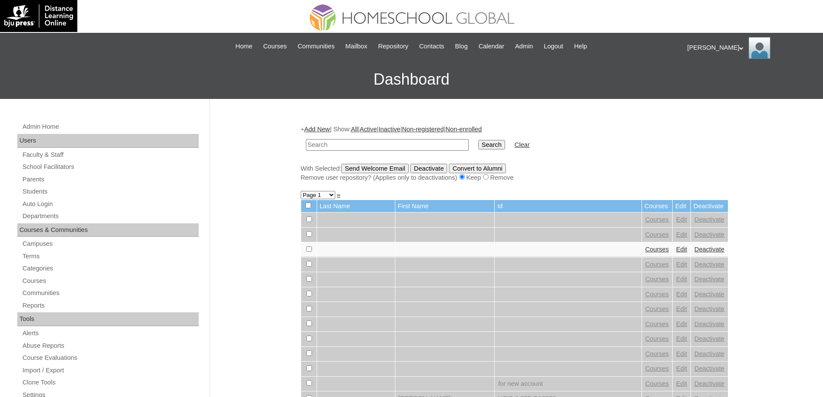
drag, startPoint x: 0, startPoint y: 0, endPoint x: 412, endPoint y: 146, distance: 437.0
click at [401, 147] on input "text" at bounding box center [387, 145] width 163 height 12
type input "MHS0778-TECHPH2021"
click at [491, 144] on input "Search" at bounding box center [491, 144] width 27 height 9
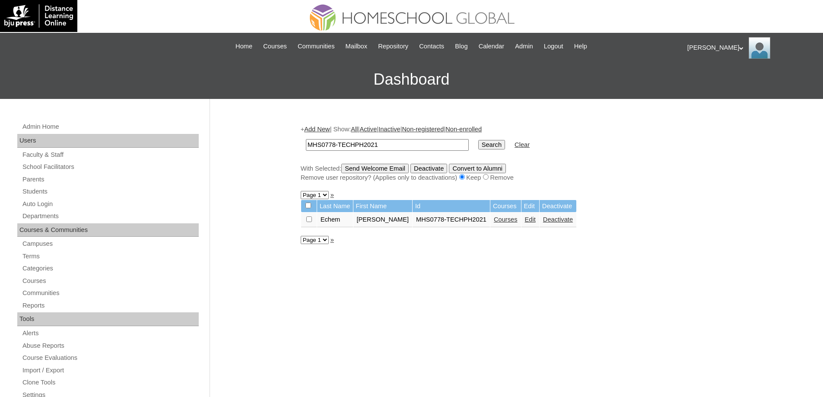
click at [509, 221] on link "Courses" at bounding box center [506, 219] width 24 height 7
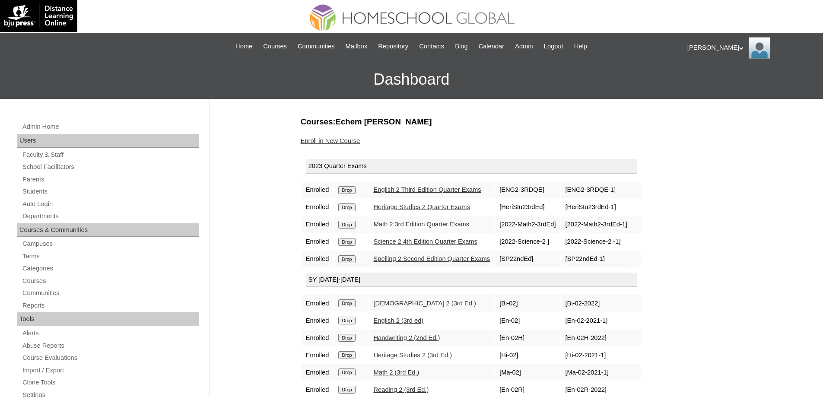
click at [341, 141] on link "Enroll in New Course" at bounding box center [331, 140] width 60 height 7
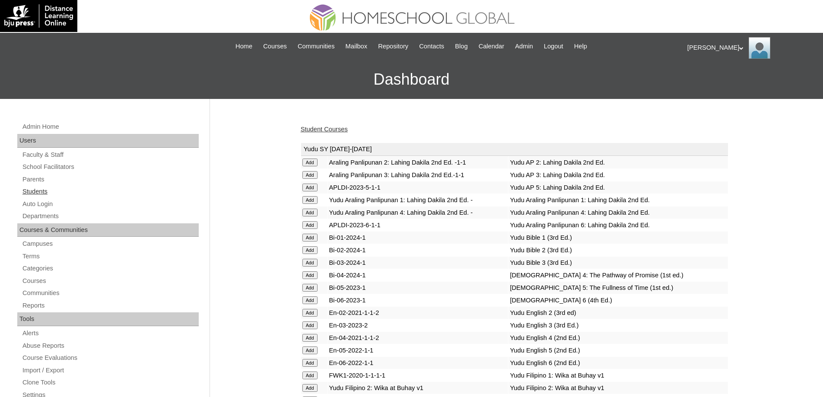
click at [52, 192] on link "Students" at bounding box center [110, 191] width 177 height 11
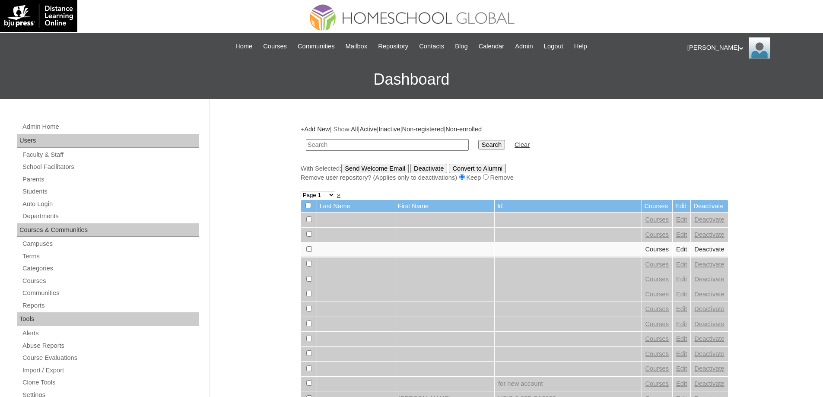
drag, startPoint x: 401, startPoint y: 146, endPoint x: 451, endPoint y: 146, distance: 50.1
click at [402, 146] on input "text" at bounding box center [387, 145] width 163 height 12
type input "MHS0778-TECHPH2021"
click at [481, 146] on td "Search" at bounding box center [491, 145] width 35 height 20
click at [488, 144] on input "Search" at bounding box center [491, 144] width 27 height 9
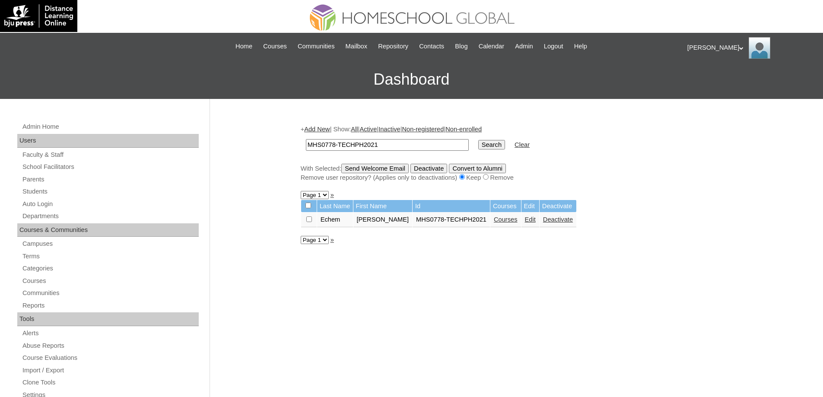
click at [539, 227] on td "Edit" at bounding box center [530, 219] width 18 height 15
click at [535, 217] on link "Edit" at bounding box center [530, 219] width 11 height 7
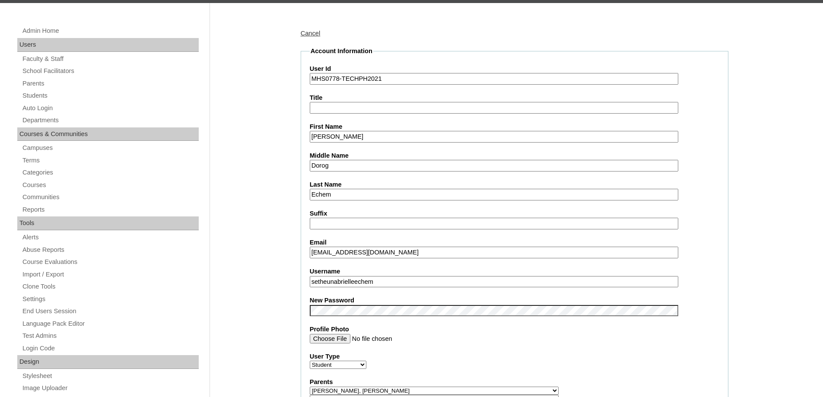
scroll to position [259, 0]
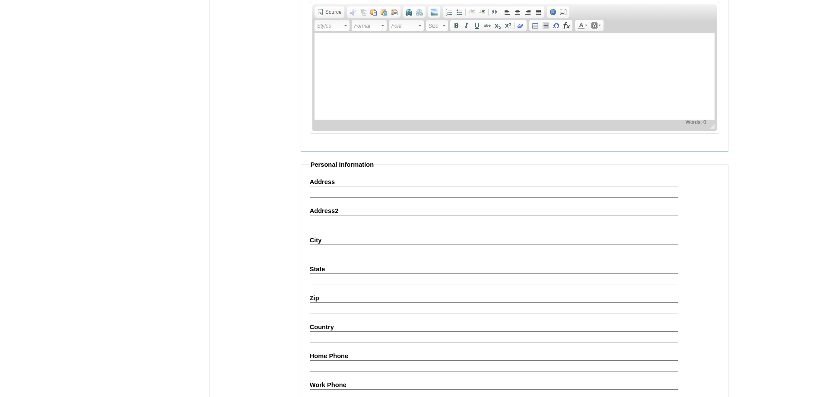
scroll to position [919, 0]
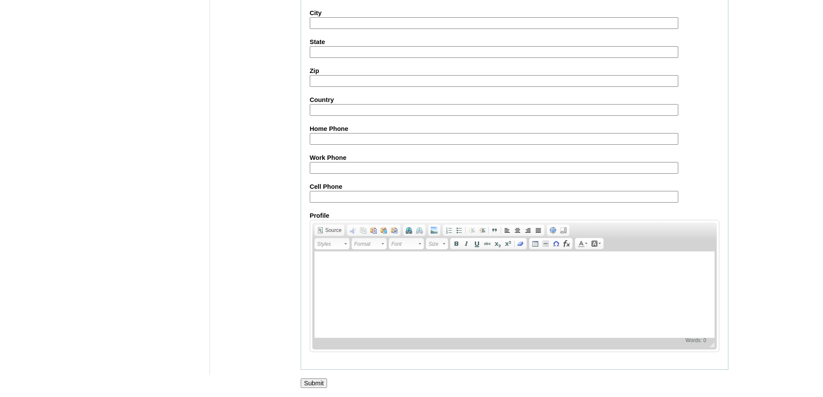
drag, startPoint x: 315, startPoint y: 383, endPoint x: 315, endPoint y: 375, distance: 8.6
click at [314, 383] on input "Submit" at bounding box center [314, 382] width 27 height 9
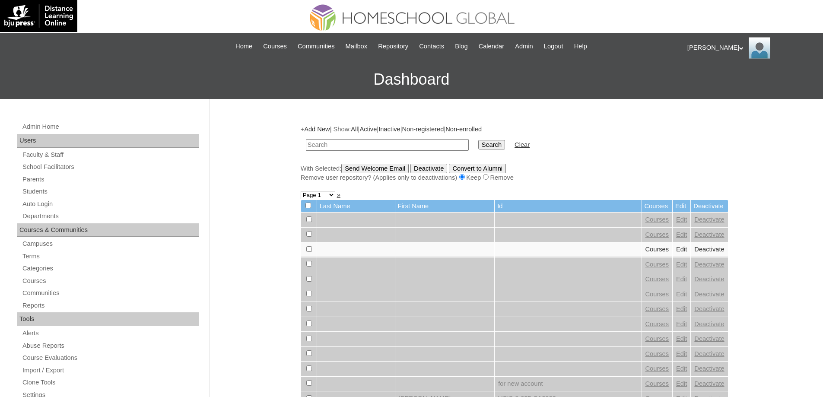
click at [372, 151] on td at bounding box center [386, 145] width 171 height 20
drag, startPoint x: 419, startPoint y: 141, endPoint x: 426, endPoint y: 142, distance: 7.0
click at [419, 141] on input "text" at bounding box center [387, 145] width 163 height 12
paste input "MHS0778-TECHPH2021"
type input "MHS0778-TECHPH2021"
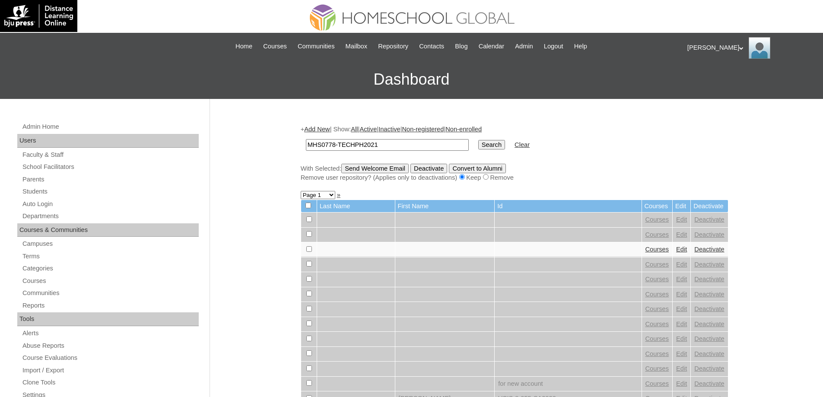
click at [493, 144] on input "Search" at bounding box center [491, 144] width 27 height 9
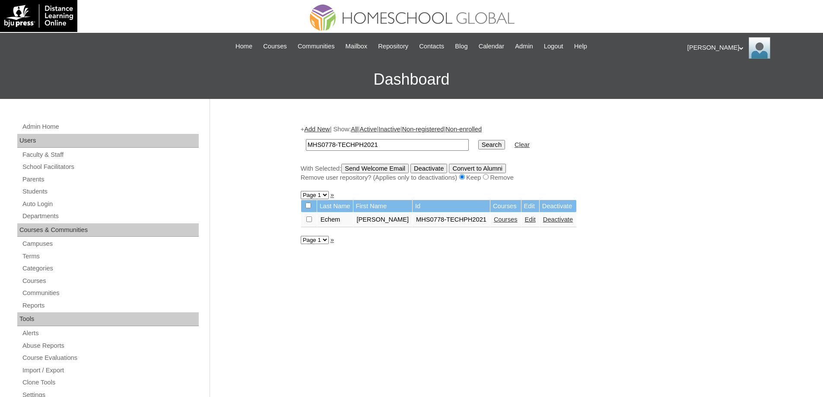
click at [516, 223] on link "Courses" at bounding box center [506, 219] width 24 height 7
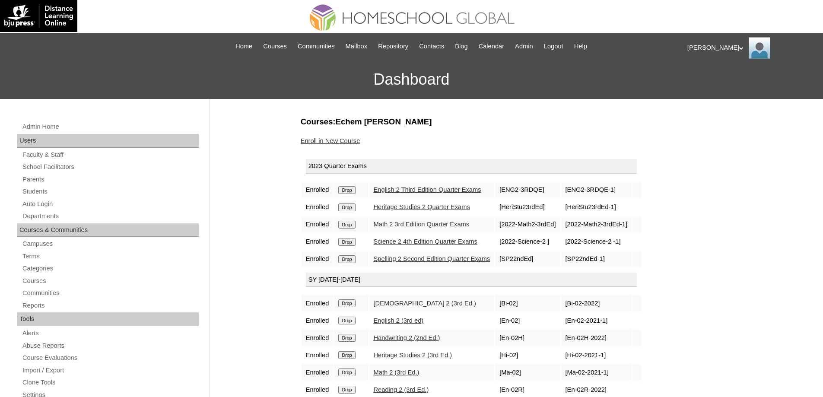
click at [354, 187] on td "Drop" at bounding box center [351, 190] width 34 height 16
click at [360, 182] on td "Drop" at bounding box center [351, 190] width 34 height 16
click at [354, 193] on input "Drop" at bounding box center [346, 190] width 17 height 8
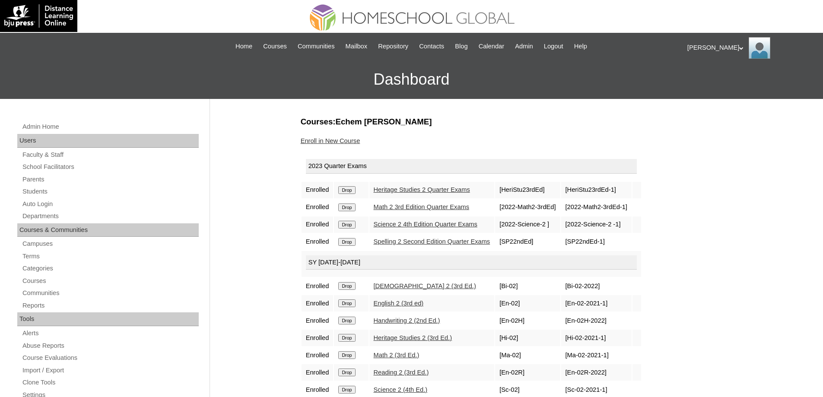
click at [352, 190] on input "Drop" at bounding box center [346, 190] width 17 height 8
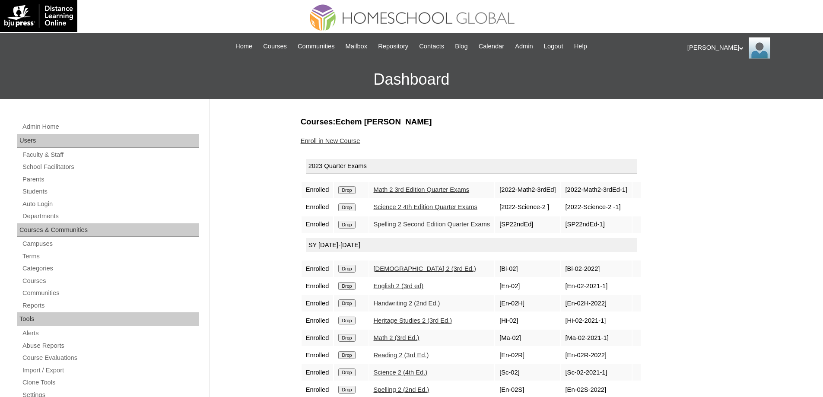
click at [354, 192] on input "Drop" at bounding box center [346, 190] width 17 height 8
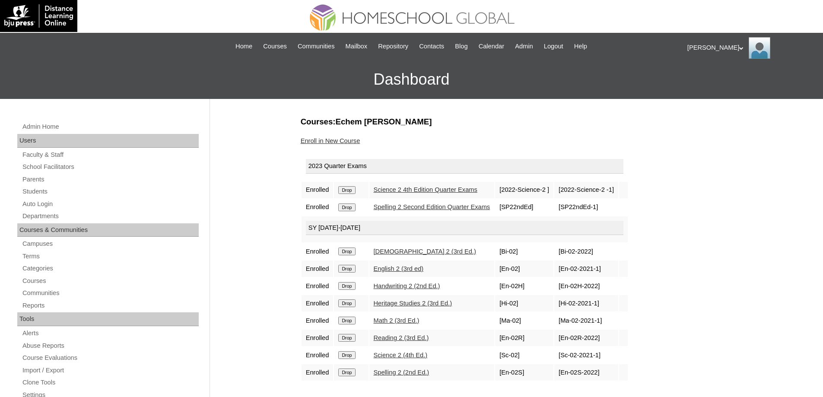
click at [351, 190] on input "Drop" at bounding box center [346, 190] width 17 height 8
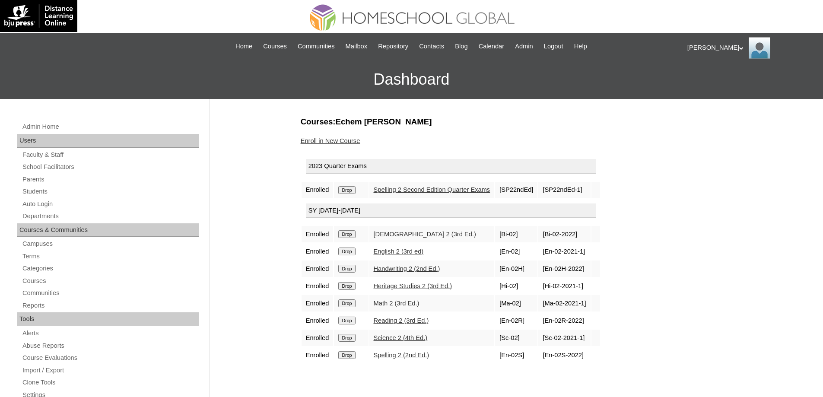
click at [353, 192] on input "Drop" at bounding box center [346, 190] width 17 height 8
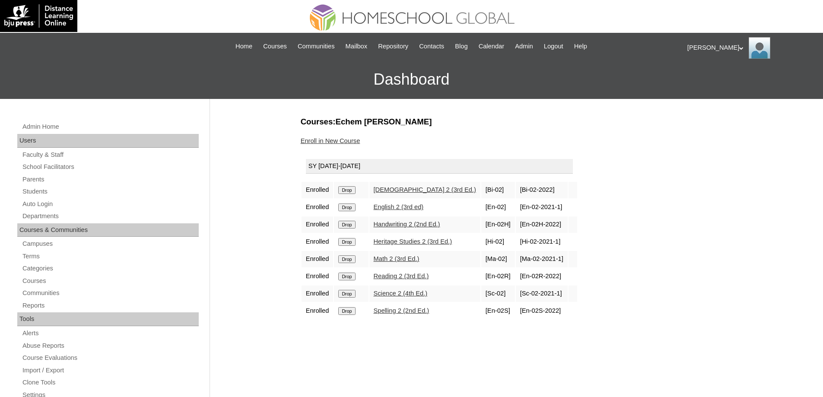
click at [351, 198] on td "Drop" at bounding box center [351, 190] width 34 height 16
click at [351, 192] on input "Drop" at bounding box center [346, 190] width 17 height 8
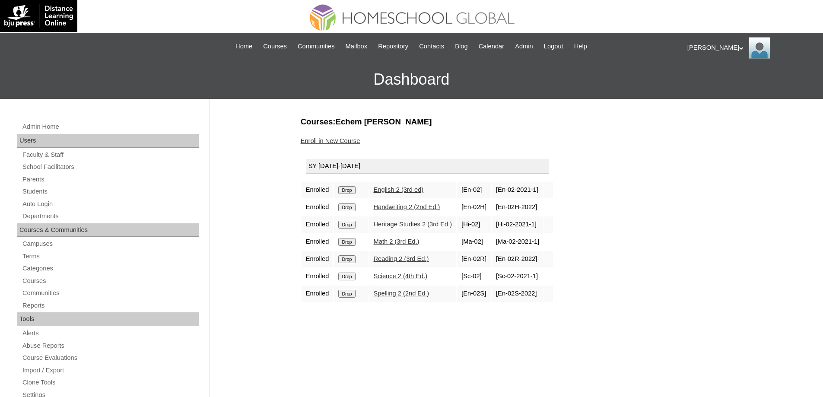
click at [352, 193] on input "Drop" at bounding box center [346, 190] width 17 height 8
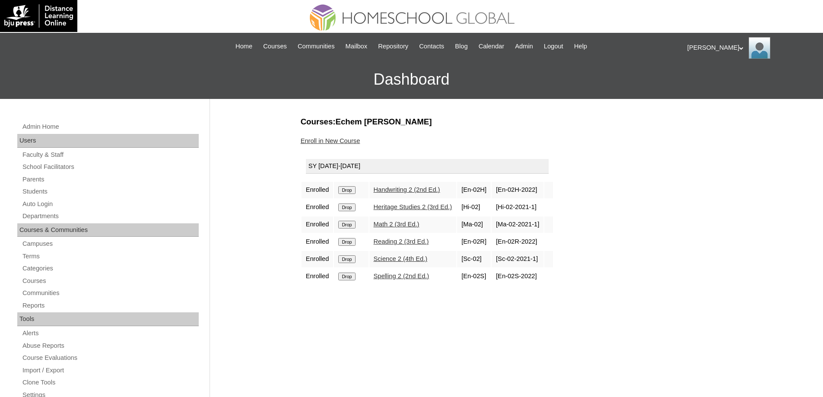
click at [354, 191] on input "Drop" at bounding box center [346, 190] width 17 height 8
click at [355, 190] on input "Drop" at bounding box center [346, 190] width 17 height 8
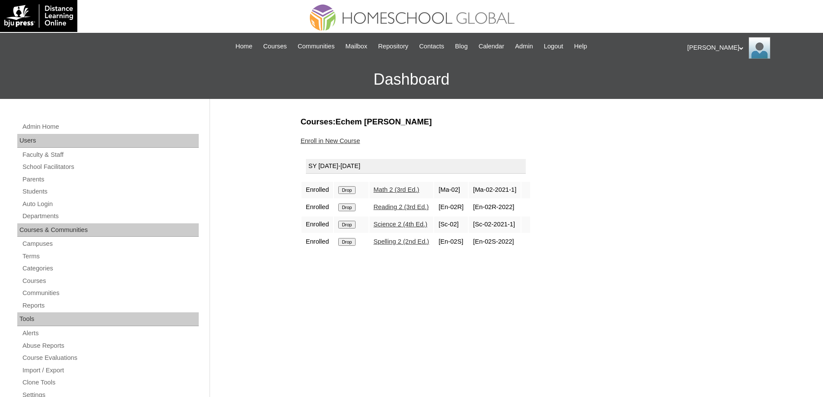
click at [355, 193] on input "Drop" at bounding box center [346, 190] width 17 height 8
drag, startPoint x: 0, startPoint y: 0, endPoint x: 450, endPoint y: 29, distance: 450.9
click at [348, 190] on input "Drop" at bounding box center [346, 190] width 17 height 8
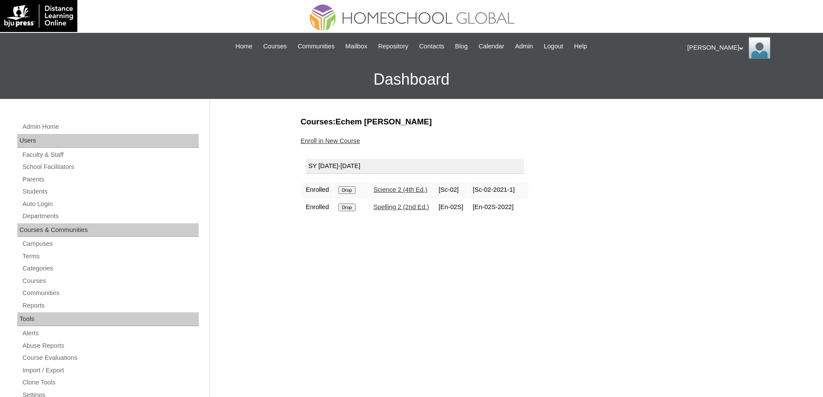
drag, startPoint x: 0, startPoint y: 0, endPoint x: 356, endPoint y: 187, distance: 401.7
click at [355, 187] on input "Drop" at bounding box center [346, 190] width 17 height 8
click at [349, 190] on input "Drop" at bounding box center [346, 190] width 17 height 8
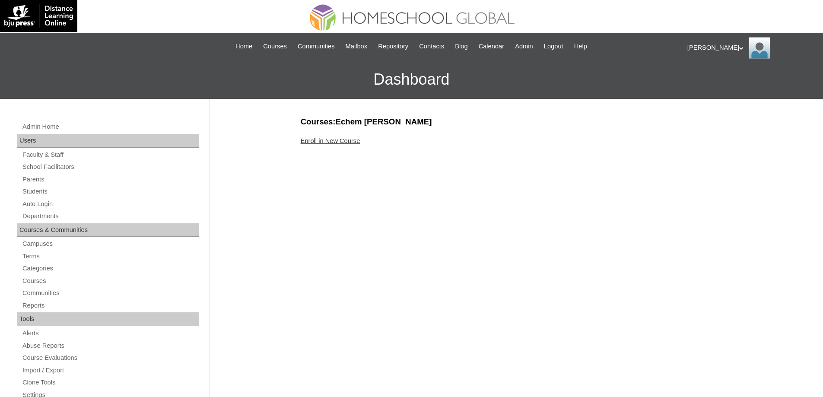
click at [342, 141] on link "Enroll in New Course" at bounding box center [331, 140] width 60 height 7
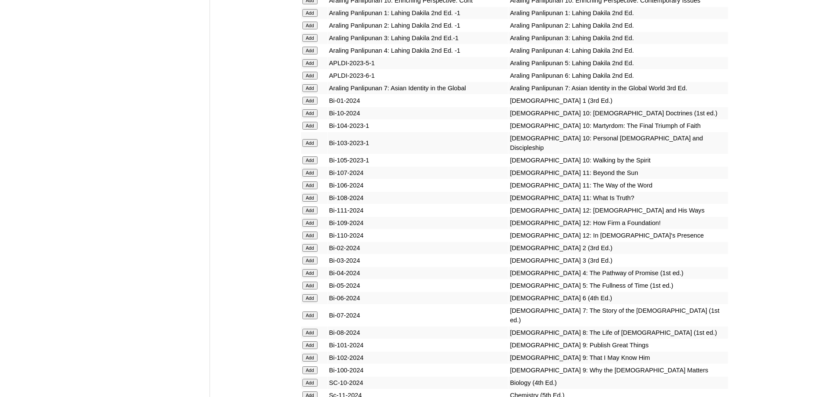
scroll to position [2159, 0]
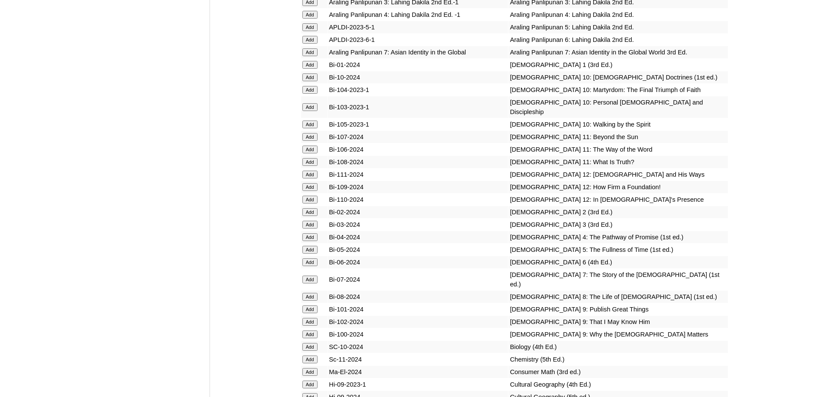
click at [316, 228] on input "Add" at bounding box center [309, 225] width 15 height 8
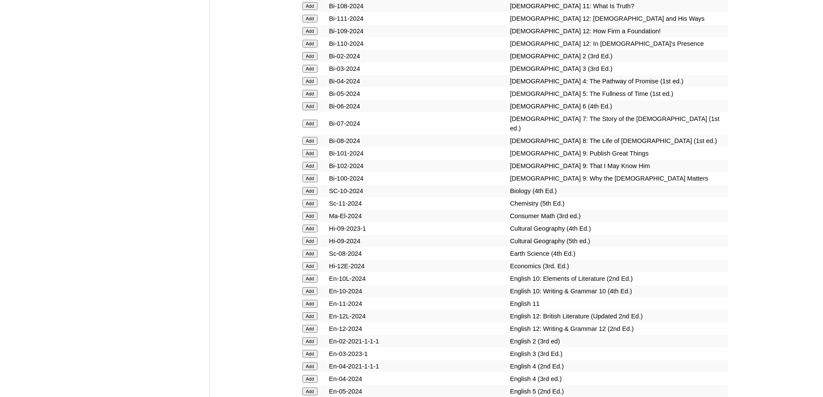
scroll to position [2332, 0]
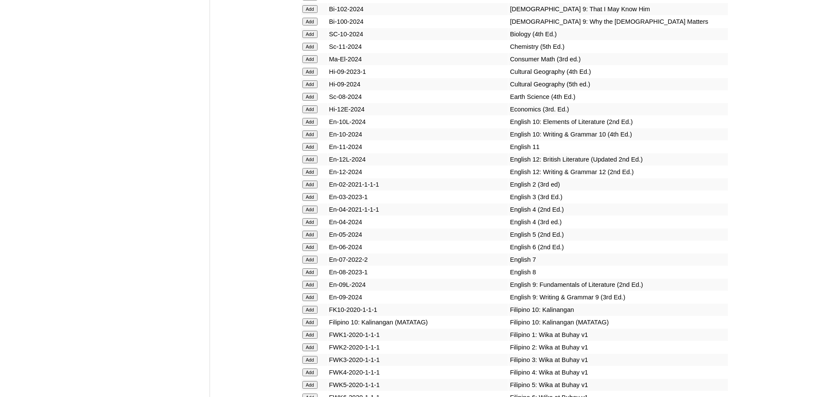
scroll to position [2540, 0]
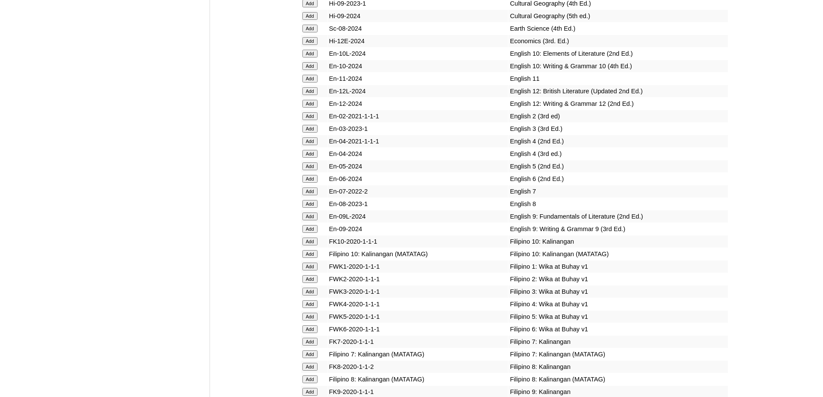
click at [316, 133] on input "Add" at bounding box center [309, 129] width 15 height 8
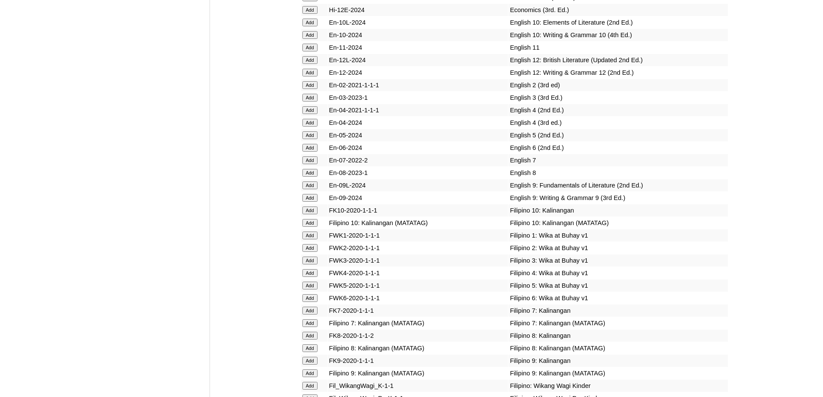
scroll to position [2712, 0]
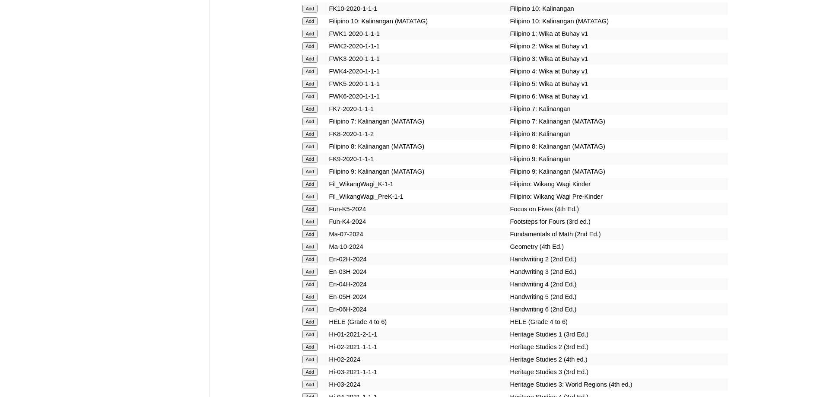
scroll to position [2876, 0]
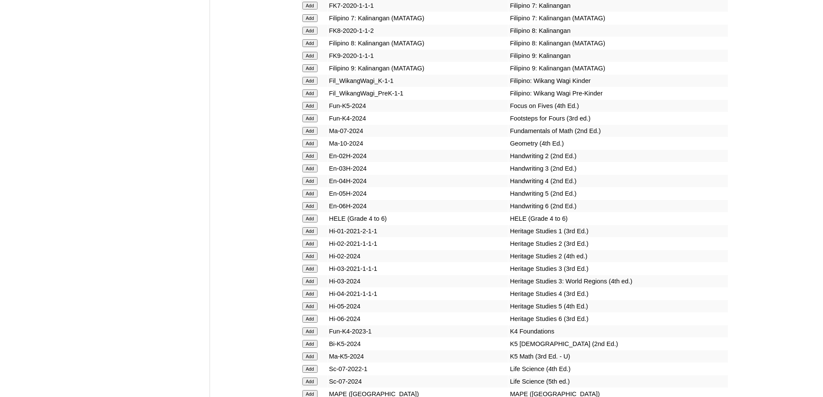
click at [315, 172] on input "Add" at bounding box center [309, 169] width 15 height 8
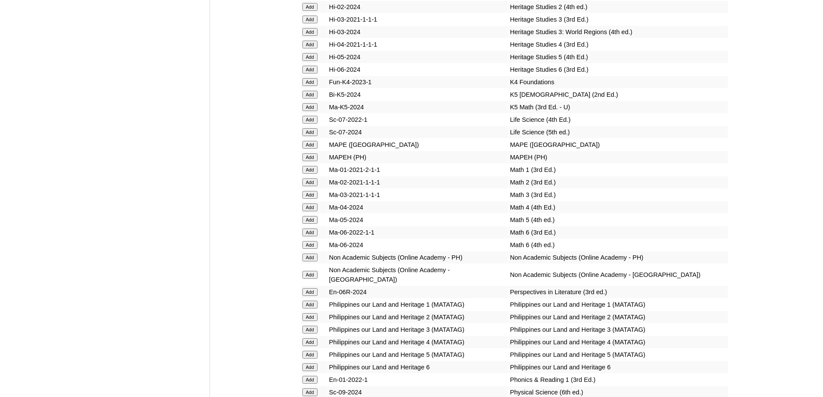
scroll to position [3130, 0]
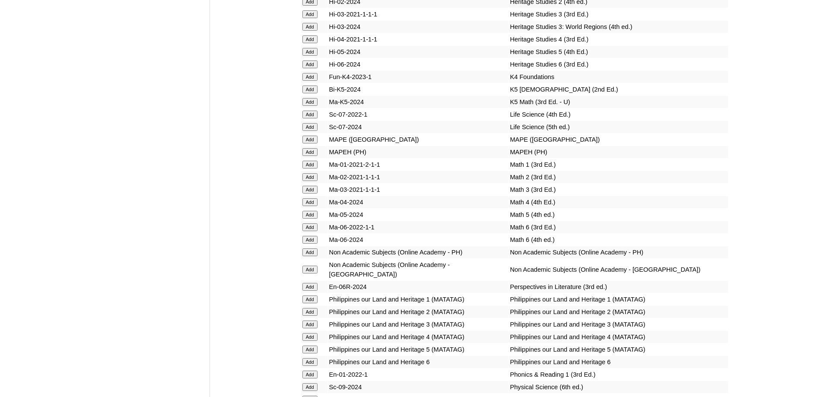
click at [313, 143] on input "Add" at bounding box center [309, 140] width 15 height 8
click at [305, 193] on input "Add" at bounding box center [309, 190] width 15 height 8
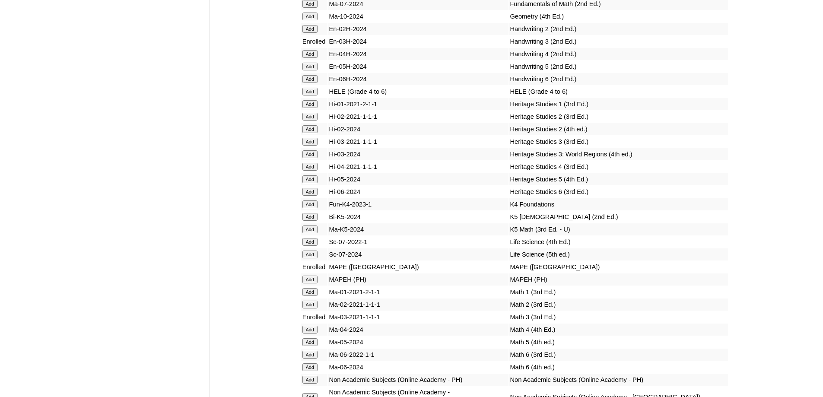
scroll to position [3003, 0]
click at [310, 145] on input "Add" at bounding box center [309, 141] width 15 height 8
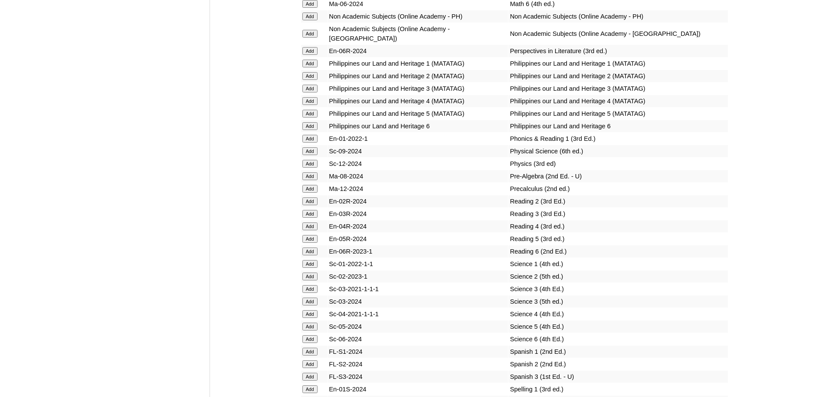
scroll to position [3392, 0]
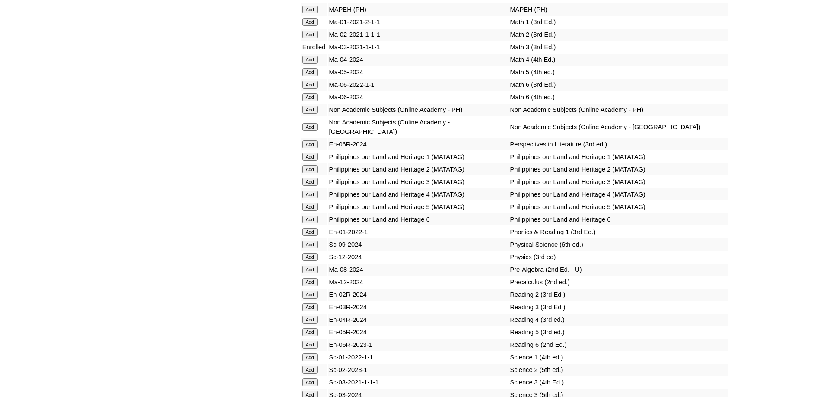
scroll to position [3476, 0]
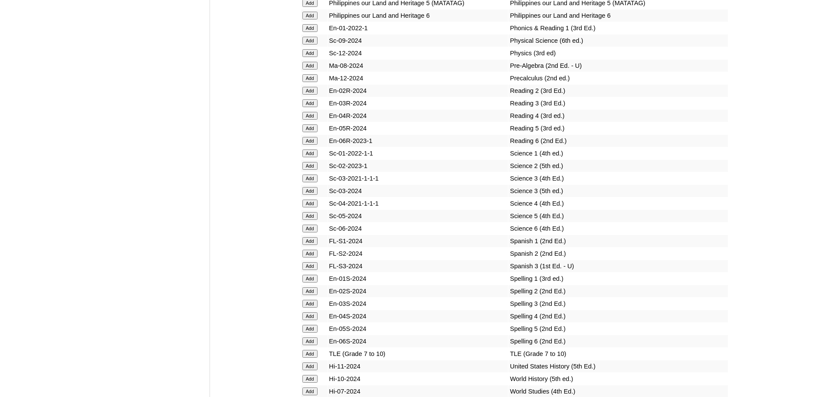
click at [310, 107] on input "Add" at bounding box center [309, 103] width 15 height 8
click at [311, 195] on input "Add" at bounding box center [309, 191] width 15 height 8
click at [313, 307] on input "Add" at bounding box center [309, 304] width 15 height 8
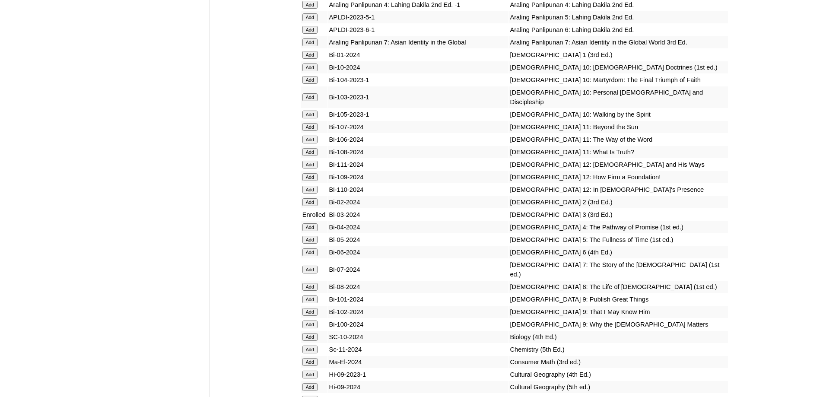
scroll to position [0, 0]
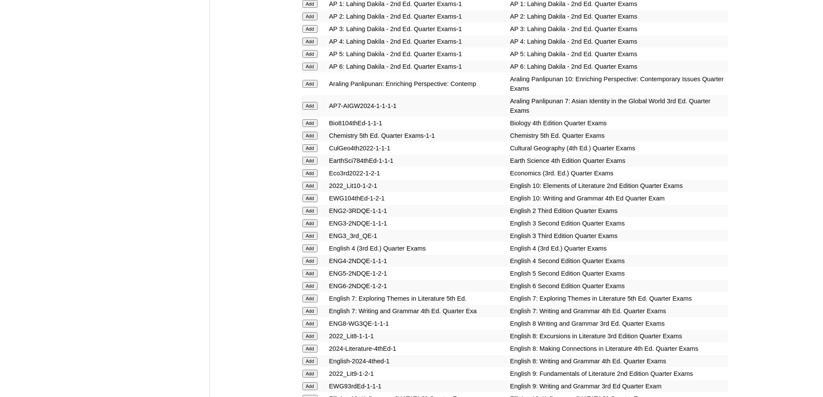
scroll to position [864, 0]
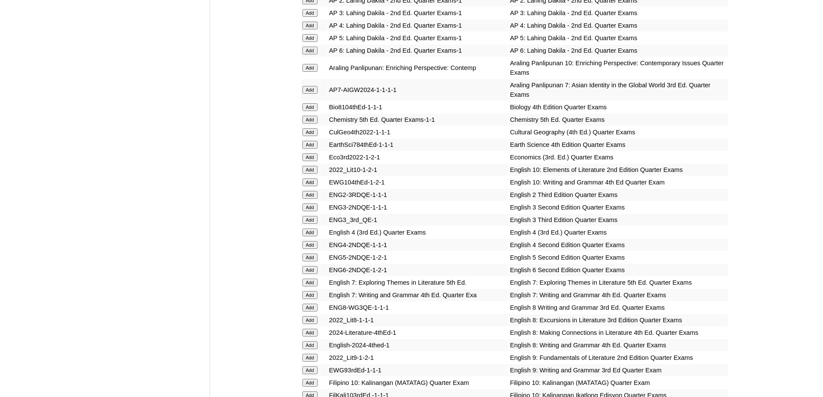
click at [315, 224] on input "Add" at bounding box center [309, 220] width 15 height 8
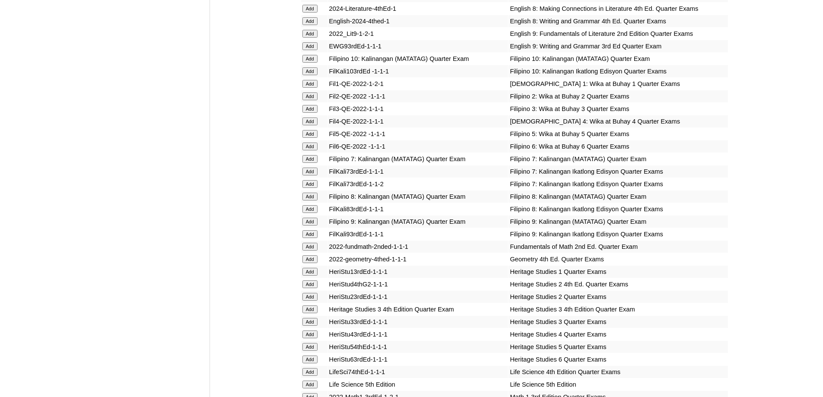
scroll to position [1209, 0]
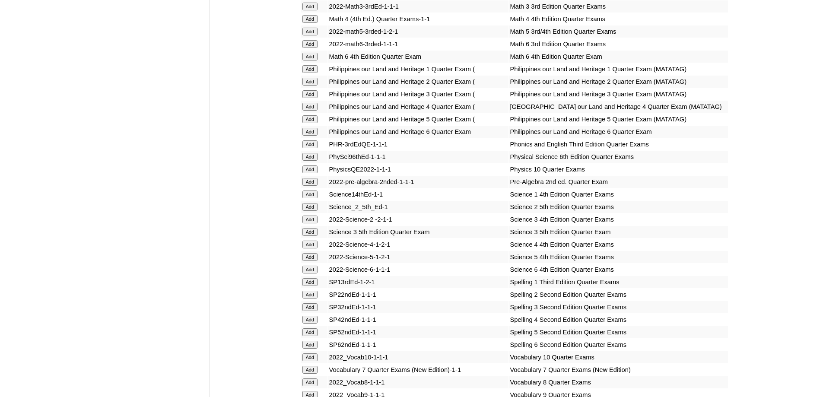
scroll to position [1727, 0]
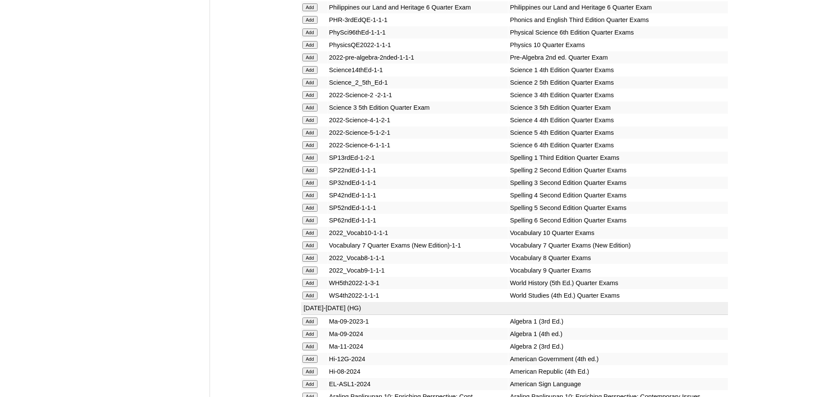
click at [314, 111] on input "Add" at bounding box center [309, 108] width 15 height 8
click at [309, 187] on input "Add" at bounding box center [309, 183] width 15 height 8
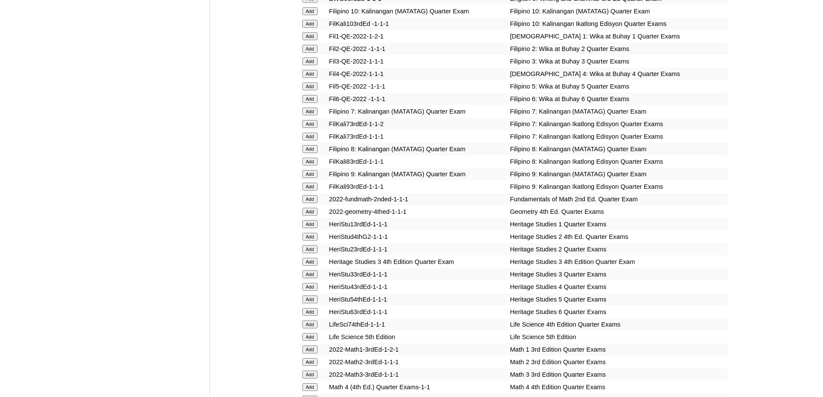
scroll to position [1295, 0]
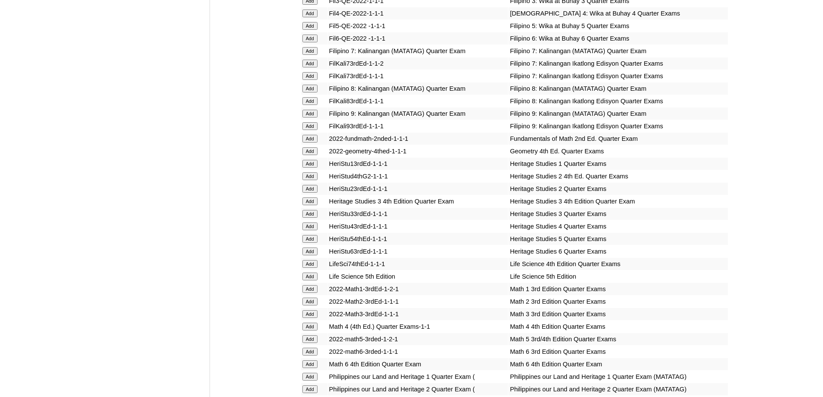
click at [311, 218] on input "Add" at bounding box center [309, 214] width 15 height 8
click at [315, 318] on input "Add" at bounding box center [309, 314] width 15 height 8
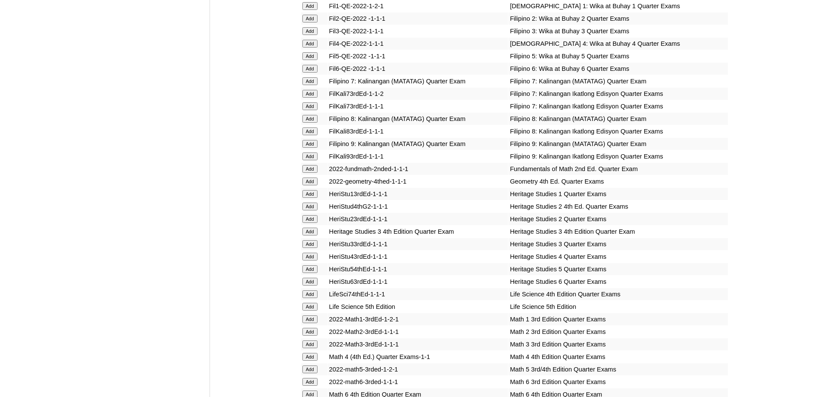
scroll to position [1123, 0]
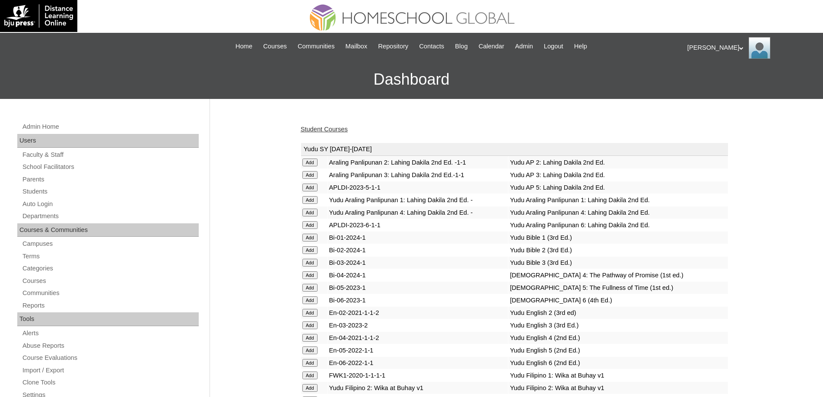
drag, startPoint x: 0, startPoint y: 0, endPoint x: 342, endPoint y: 133, distance: 366.9
click at [341, 130] on link "Student Courses" at bounding box center [324, 129] width 47 height 7
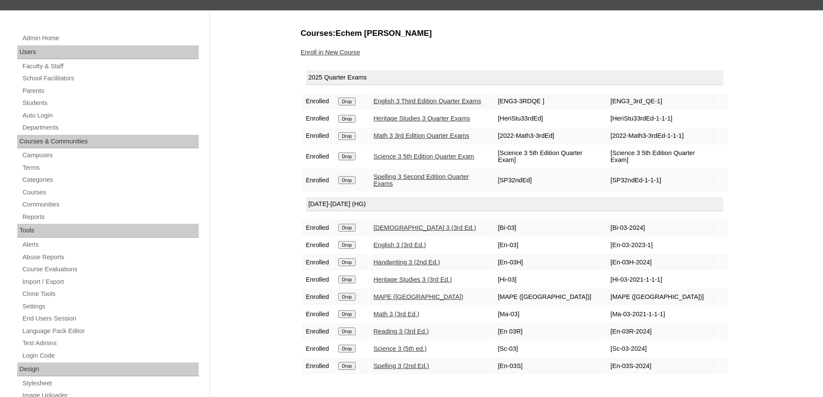
scroll to position [86, 0]
